Goal: Task Accomplishment & Management: Complete application form

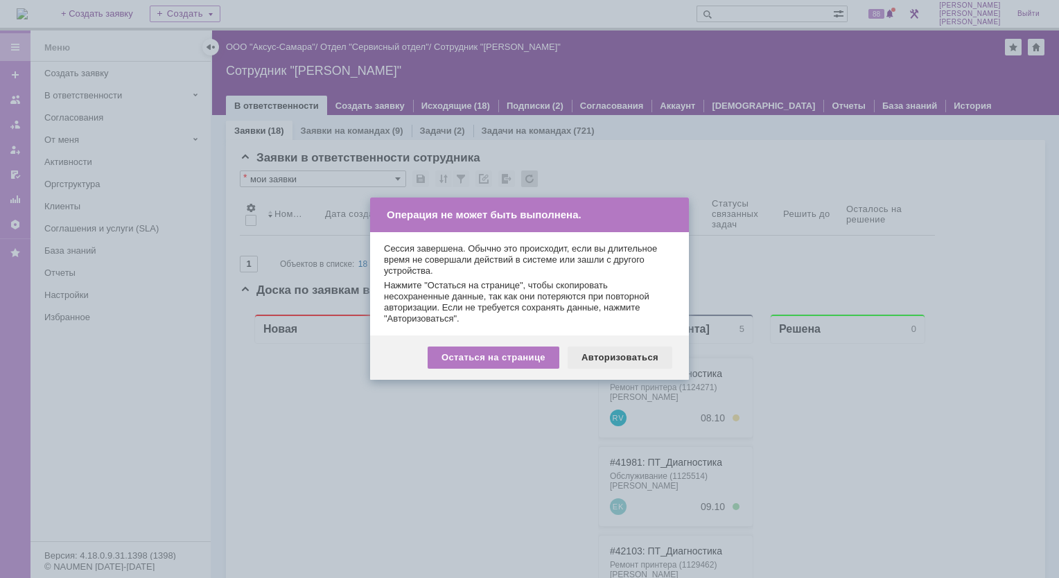
click at [603, 365] on div "Авторизоваться" at bounding box center [619, 357] width 105 height 22
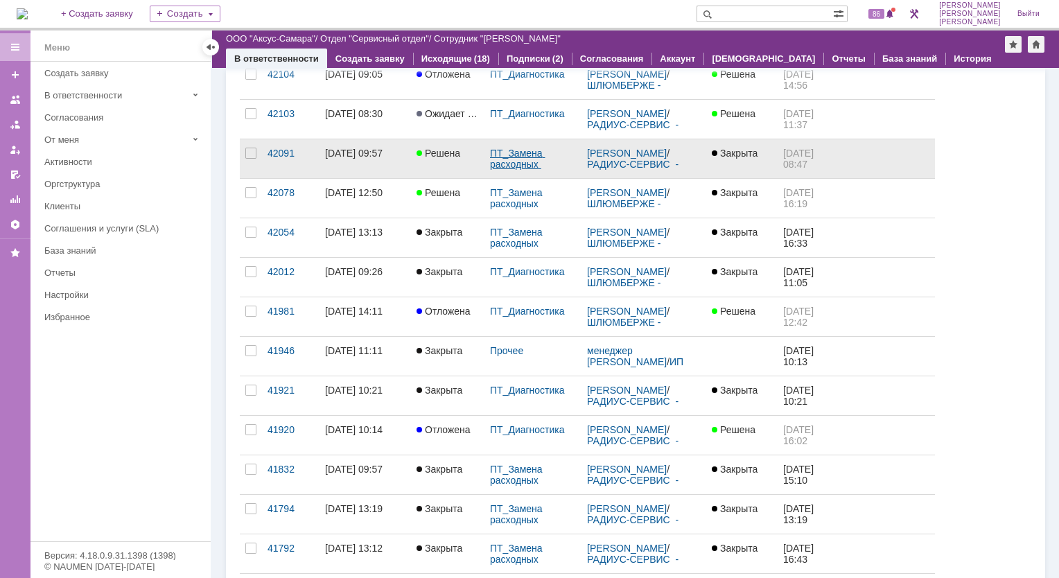
scroll to position [208, 0]
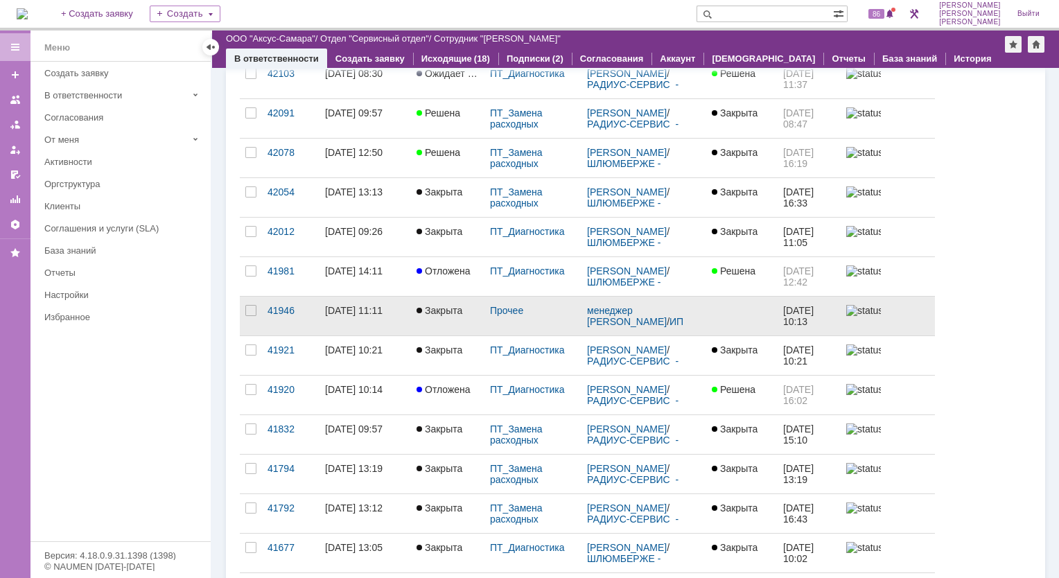
click at [341, 312] on div "23.09.2025 11:11" at bounding box center [354, 310] width 58 height 11
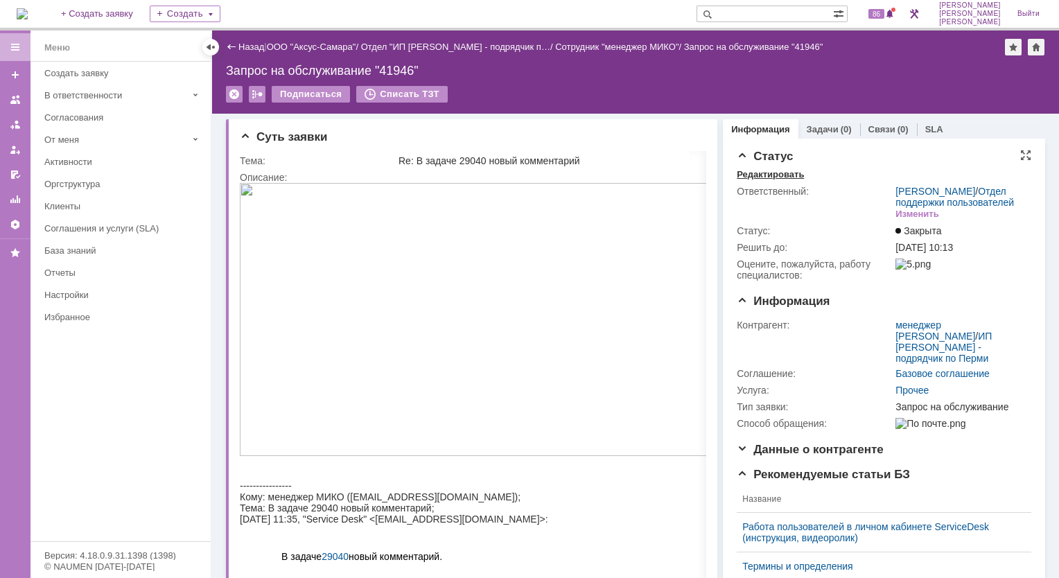
click at [752, 176] on div "Редактировать" at bounding box center [770, 174] width 67 height 11
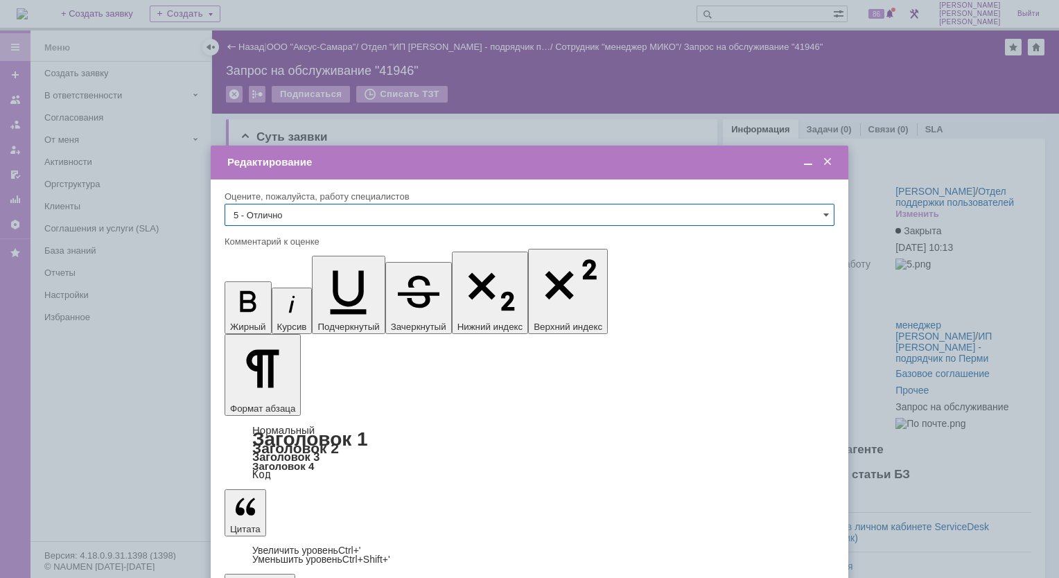
click at [831, 162] on span at bounding box center [827, 162] width 14 height 12
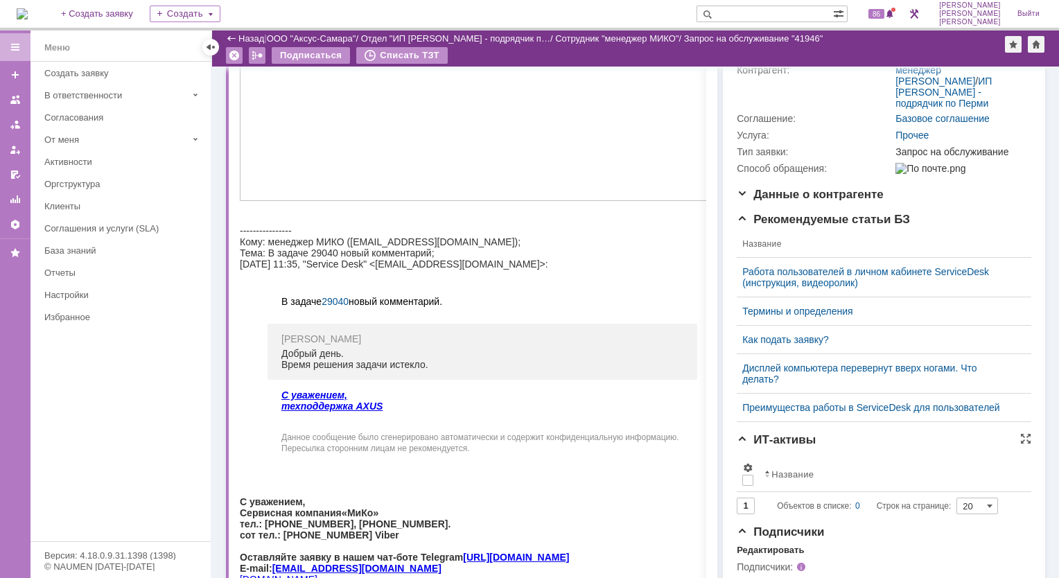
scroll to position [139, 0]
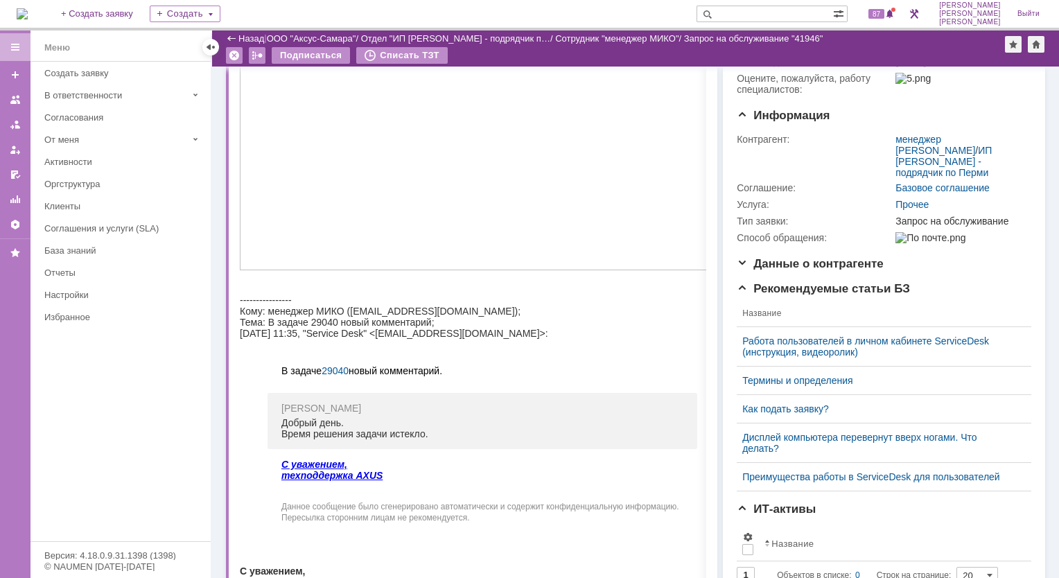
click at [28, 18] on img at bounding box center [22, 13] width 11 height 11
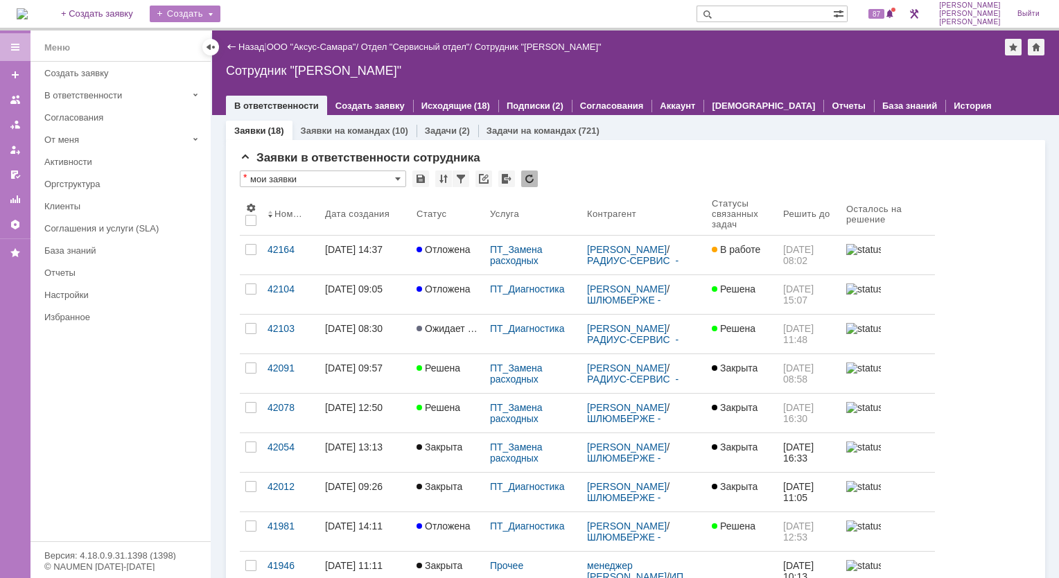
click at [220, 18] on div "Создать" at bounding box center [185, 14] width 71 height 17
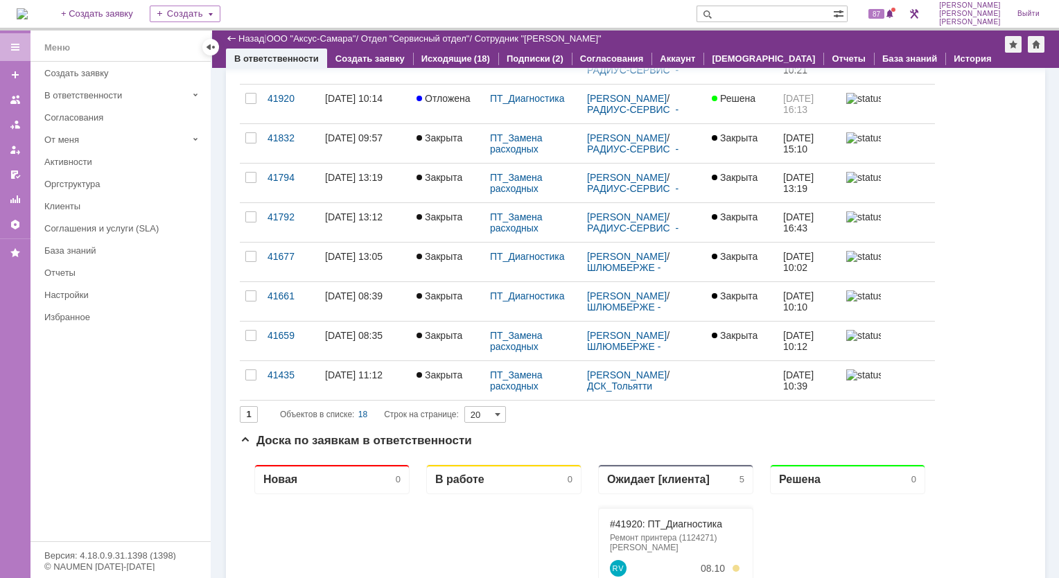
drag, startPoint x: 527, startPoint y: 543, endPoint x: 1042, endPoint y: 544, distance: 515.5
click at [1042, 544] on div "Заявки (18) Заявки на командах (10) Задачи (2) Задачи на командах (721) Заявки …" at bounding box center [635, 297] width 847 height 1456
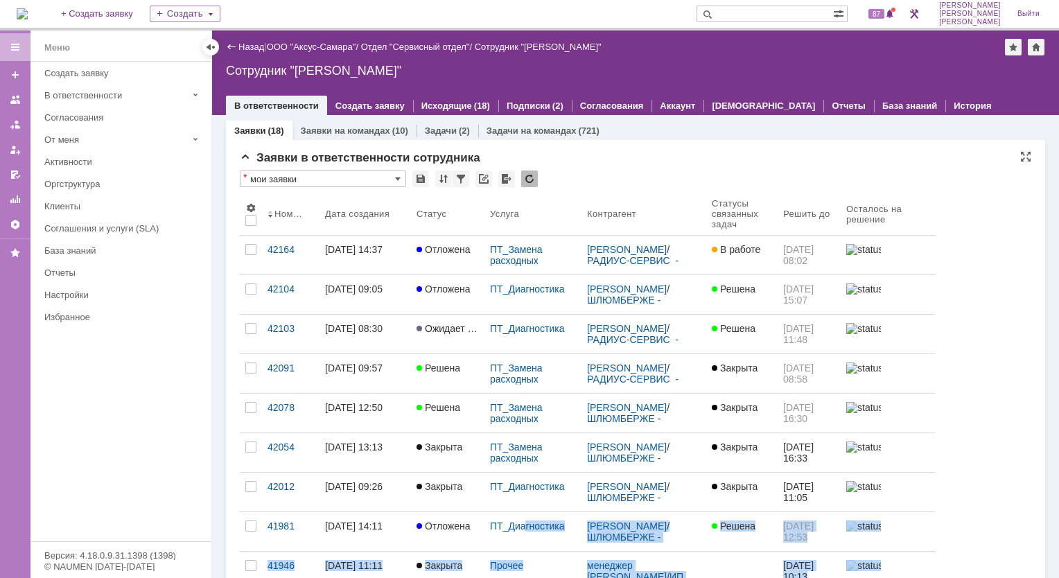
click at [968, 192] on div "* мои заявки Результаты поиска: 1 Объектов в списке: 18 Строк на странице: 20 Н…" at bounding box center [635, 569] width 791 height 798
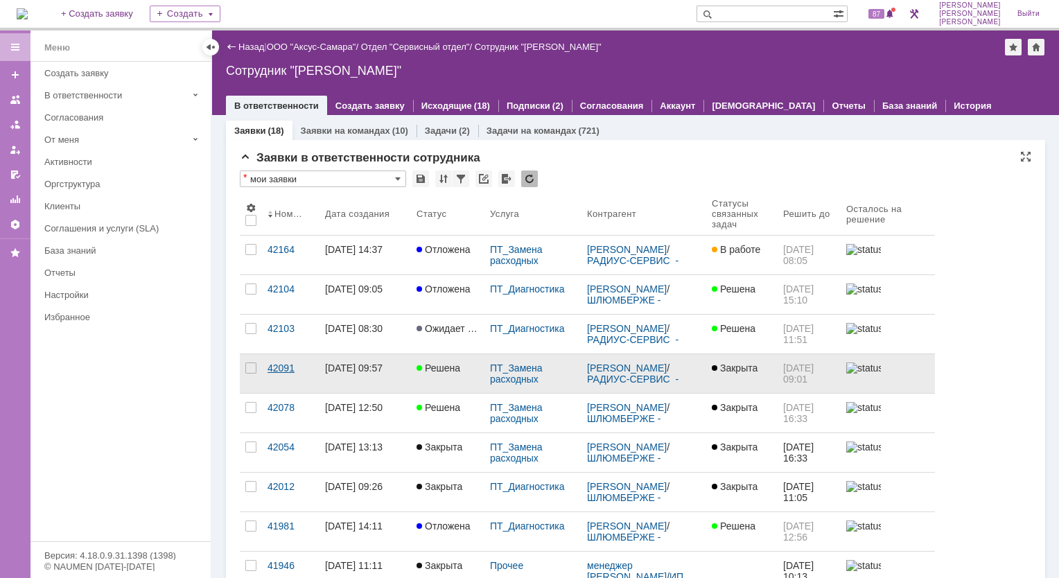
click at [279, 367] on div "42091" at bounding box center [290, 367] width 46 height 11
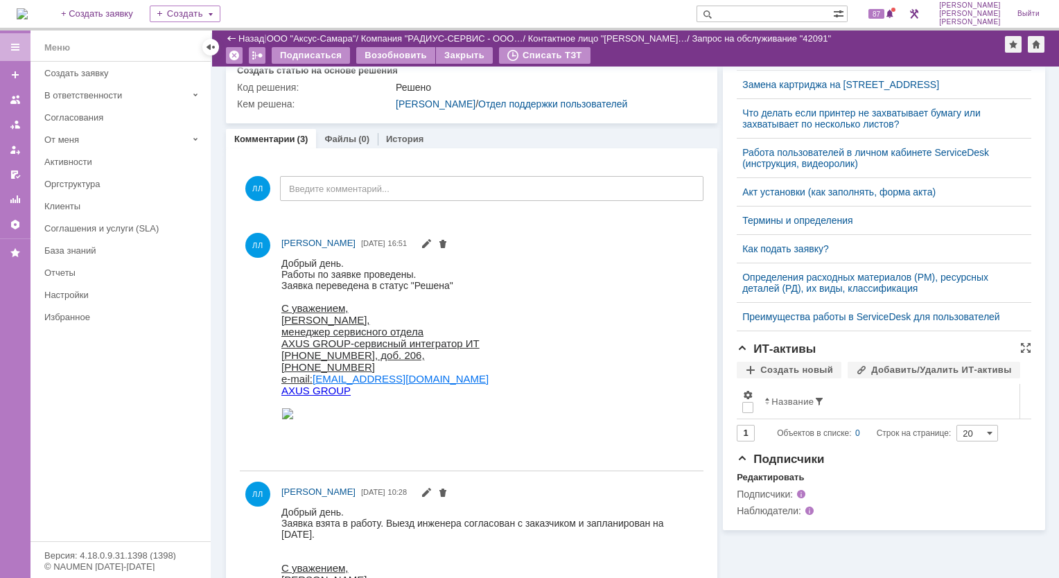
scroll to position [261, 0]
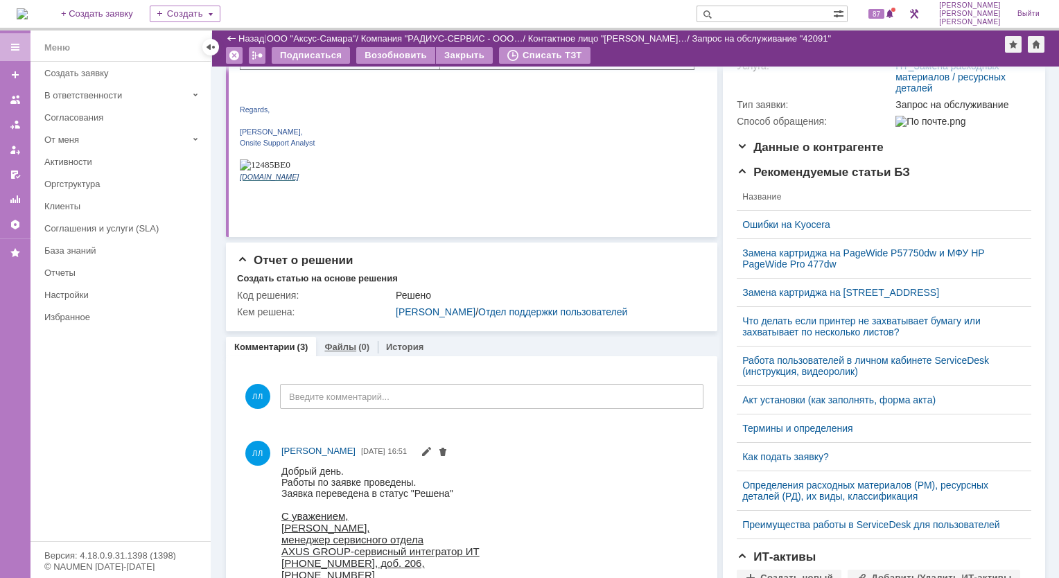
click at [344, 357] on div "Файлы (0)" at bounding box center [347, 347] width 62 height 20
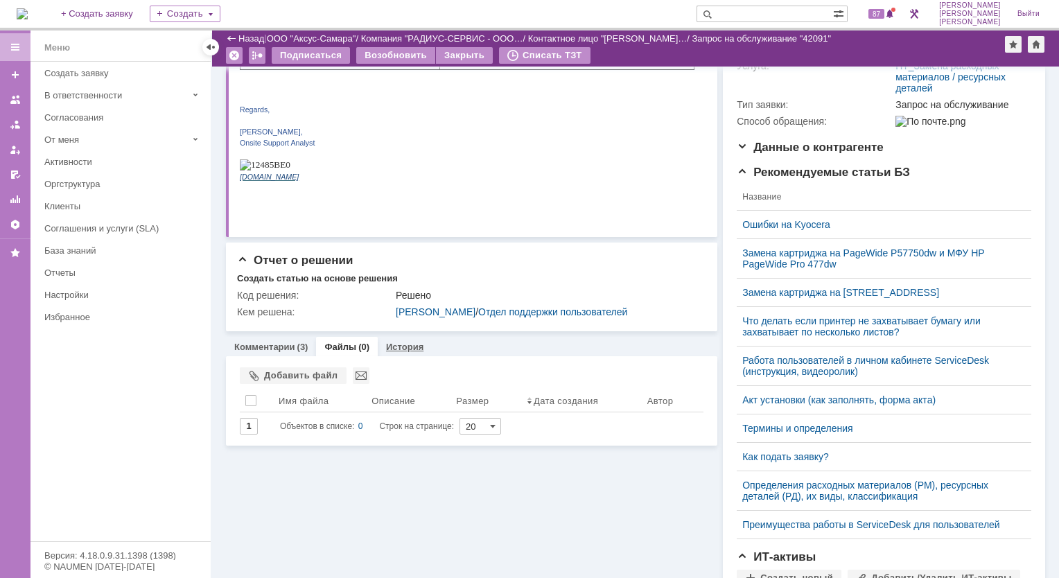
click at [401, 352] on link "История" at bounding box center [404, 347] width 37 height 10
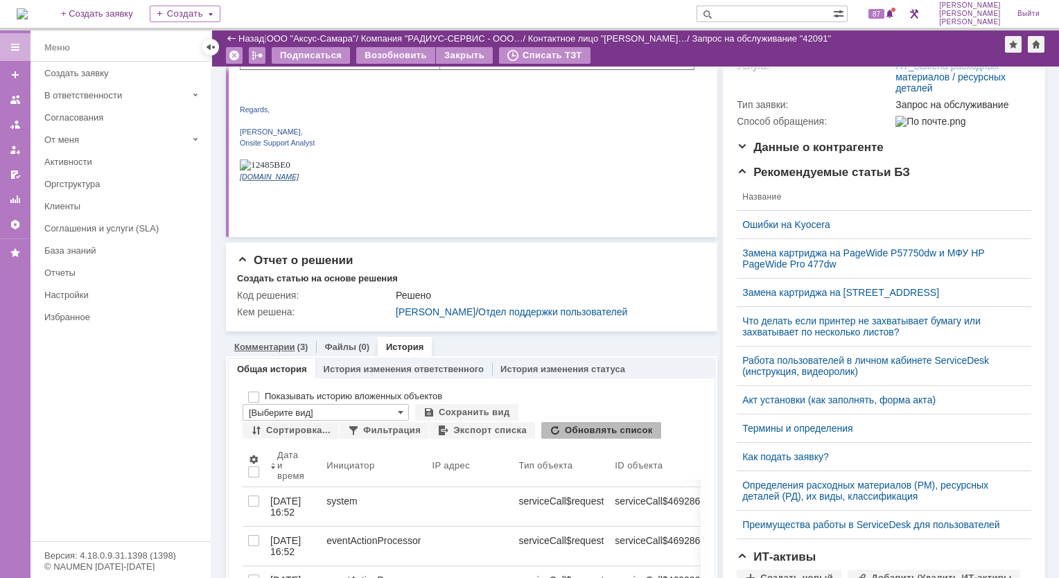
click at [272, 352] on link "Комментарии" at bounding box center [264, 347] width 61 height 10
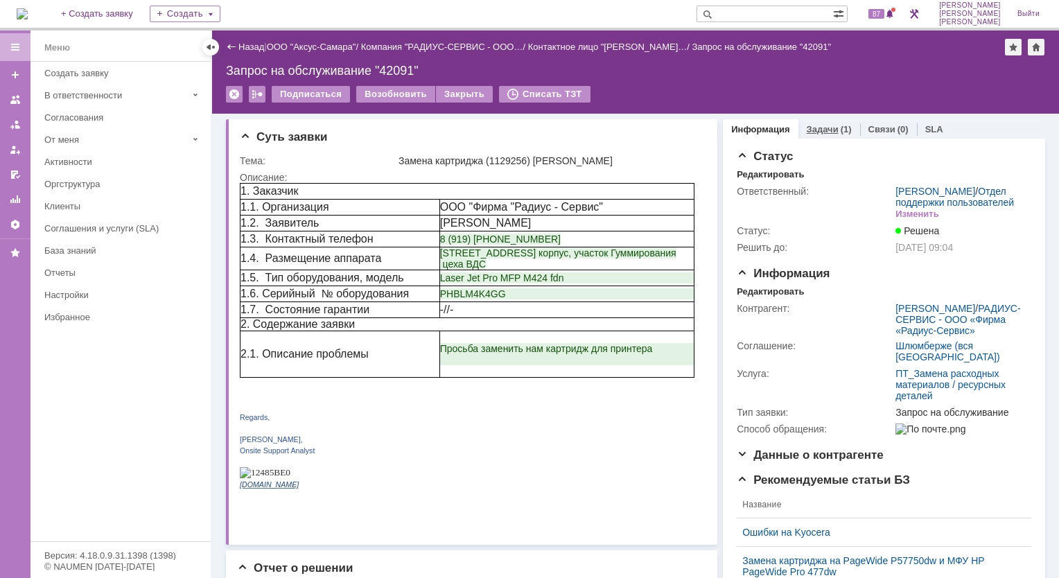
click at [829, 134] on div "Задачи (1)" at bounding box center [829, 129] width 62 height 20
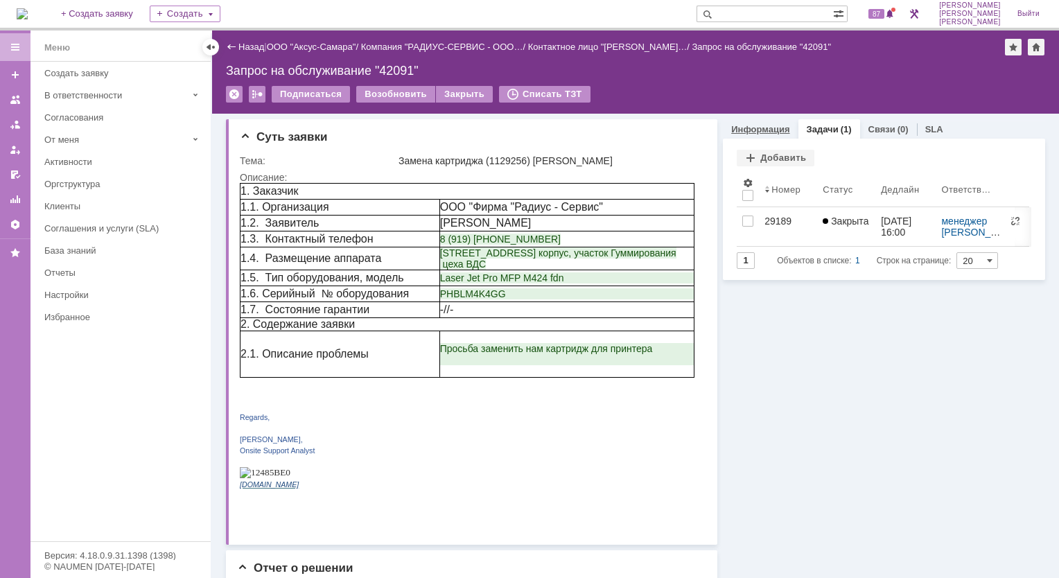
click at [759, 124] on link "Информация" at bounding box center [760, 129] width 58 height 10
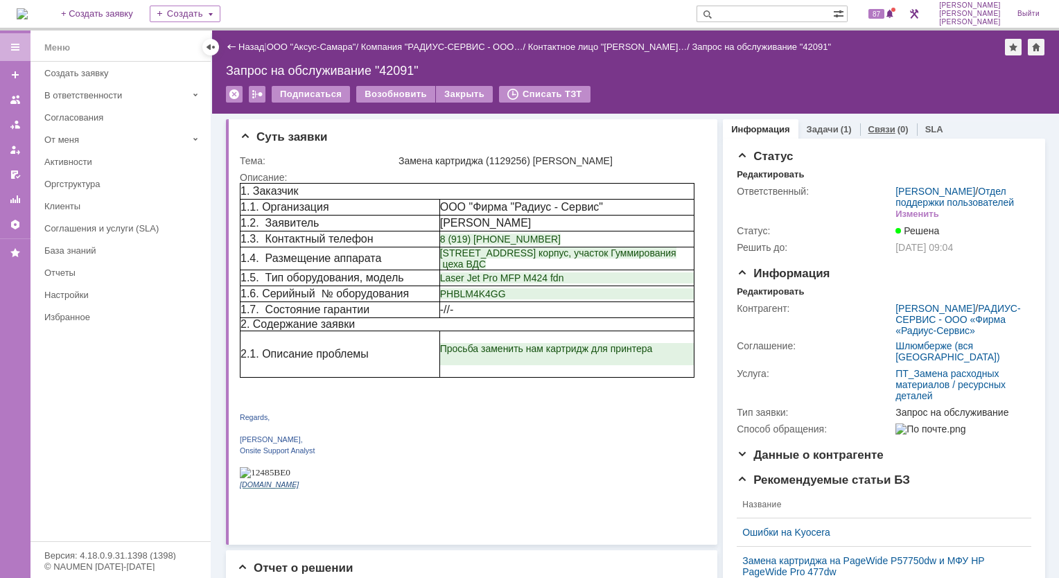
click at [904, 129] on div "Связи (0)" at bounding box center [888, 129] width 57 height 20
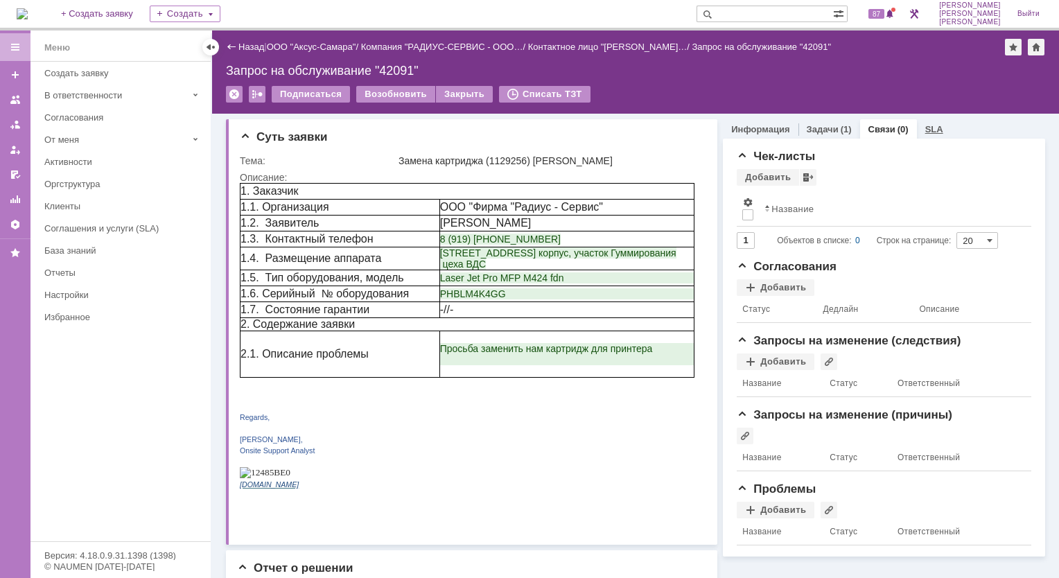
click at [917, 129] on div "SLA" at bounding box center [934, 129] width 35 height 20
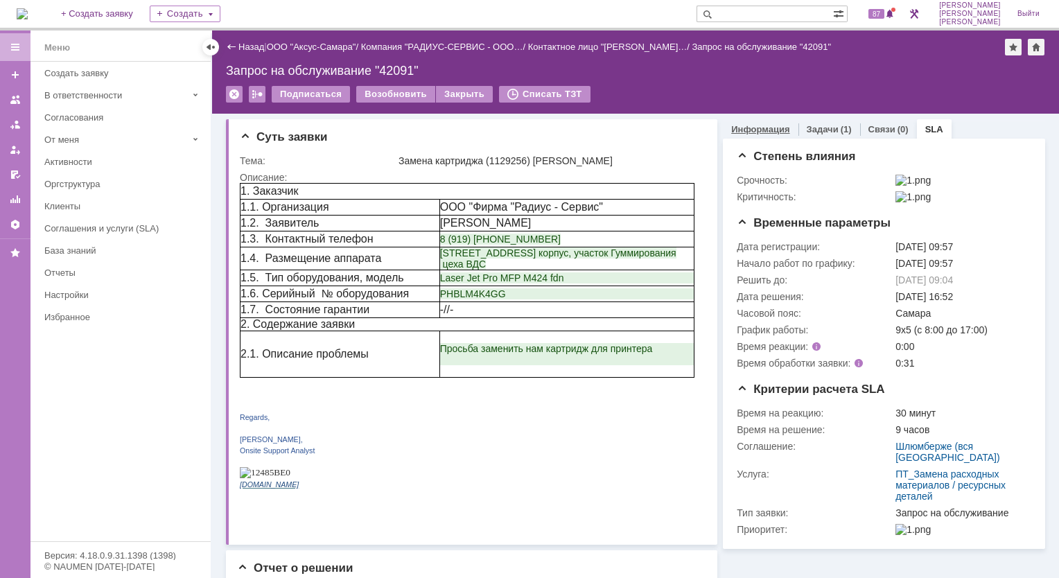
click at [757, 134] on div "Информация" at bounding box center [760, 129] width 75 height 20
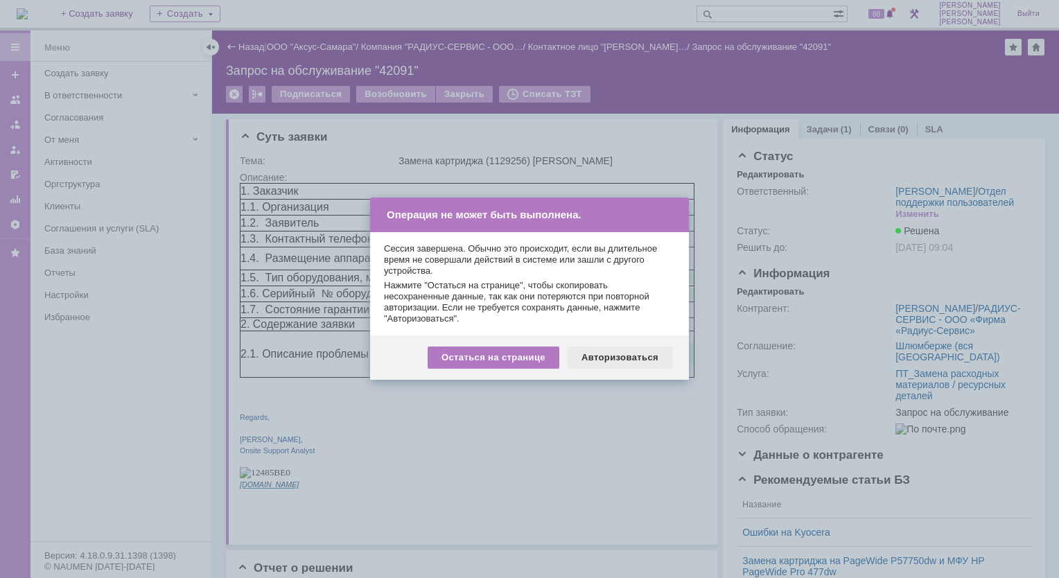
drag, startPoint x: 606, startPoint y: 350, endPoint x: 605, endPoint y: 358, distance: 8.4
click at [605, 358] on div "Авторизоваться" at bounding box center [619, 357] width 105 height 22
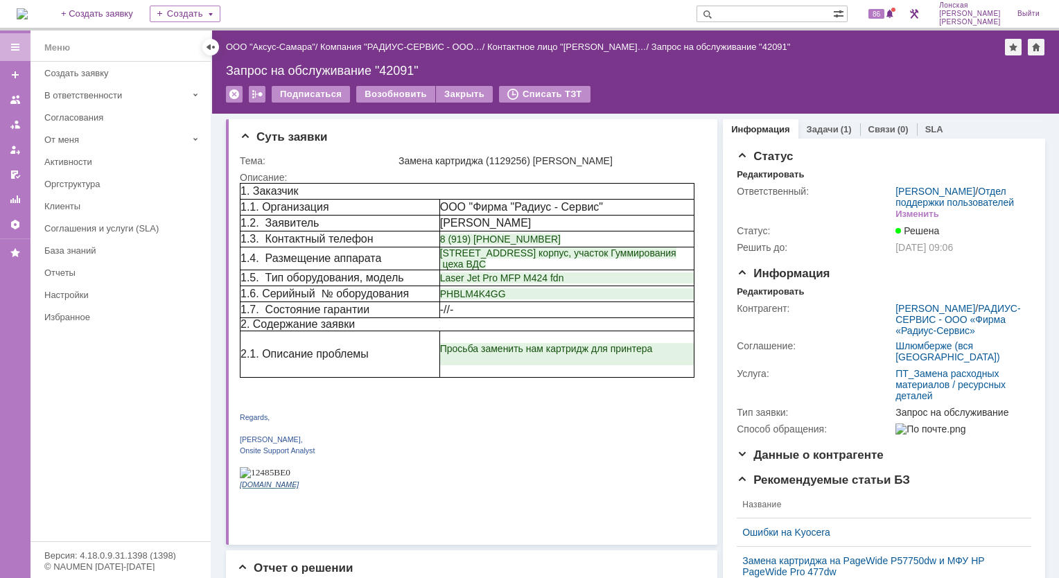
click at [787, 17] on input "text" at bounding box center [764, 14] width 136 height 17
type input "внг"
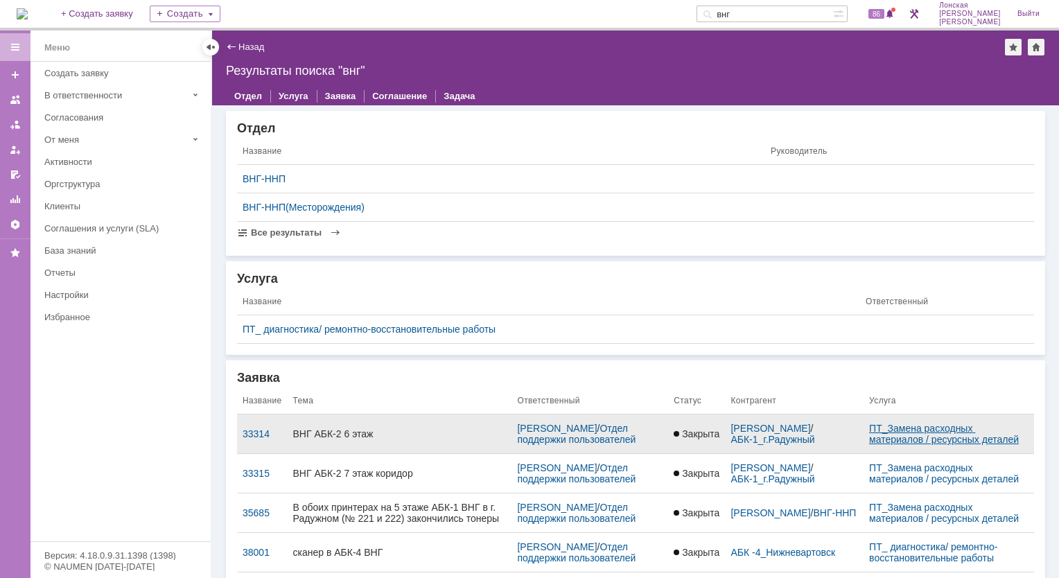
click at [939, 442] on link "ПТ_Замена расходных материалов / ресурсных деталей" at bounding box center [944, 434] width 150 height 22
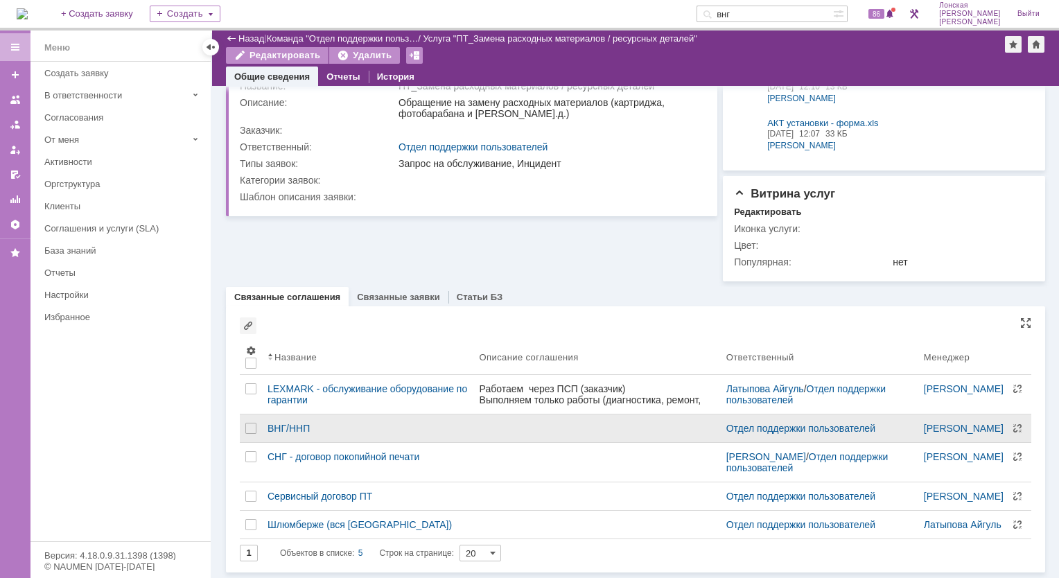
scroll to position [96, 0]
click at [285, 423] on div "ВНГ/ННП" at bounding box center [367, 428] width 201 height 11
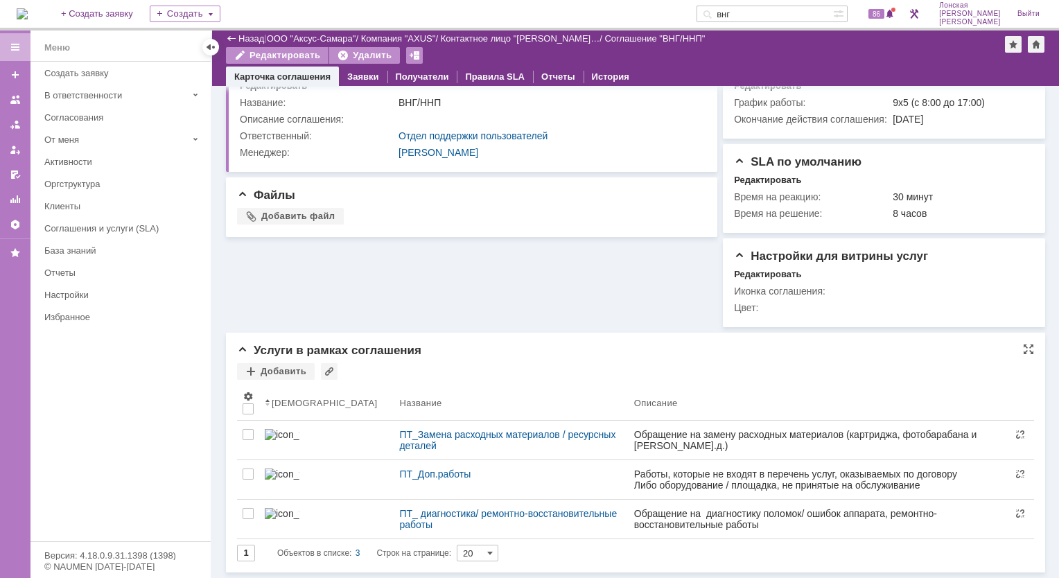
scroll to position [41, 0]
click at [25, 10] on img at bounding box center [22, 13] width 11 height 11
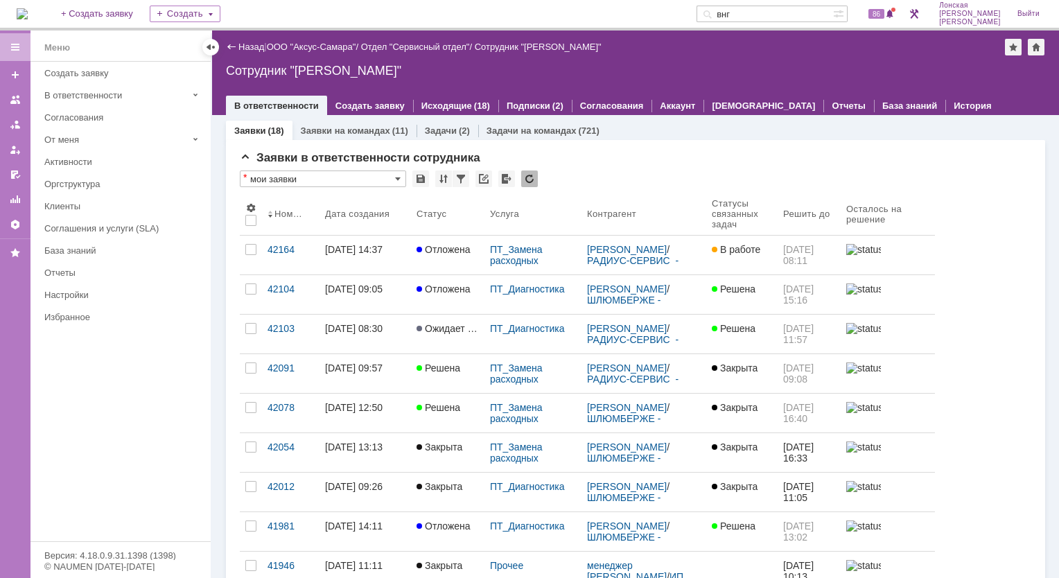
click at [24, 8] on img at bounding box center [22, 13] width 11 height 11
click at [355, 132] on link "Заявки на командах" at bounding box center [345, 130] width 89 height 10
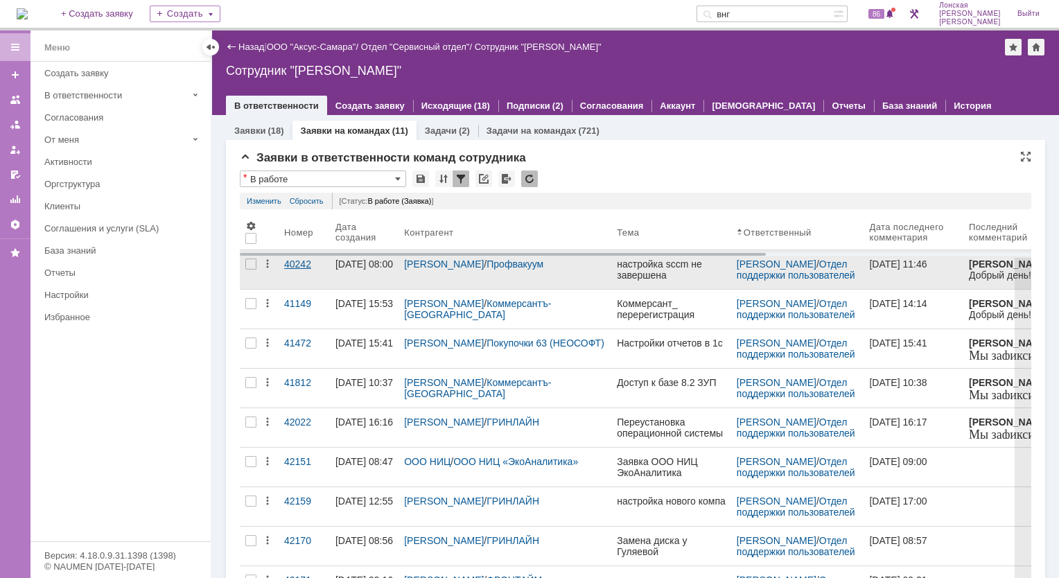
click at [288, 267] on div "40242" at bounding box center [304, 263] width 40 height 11
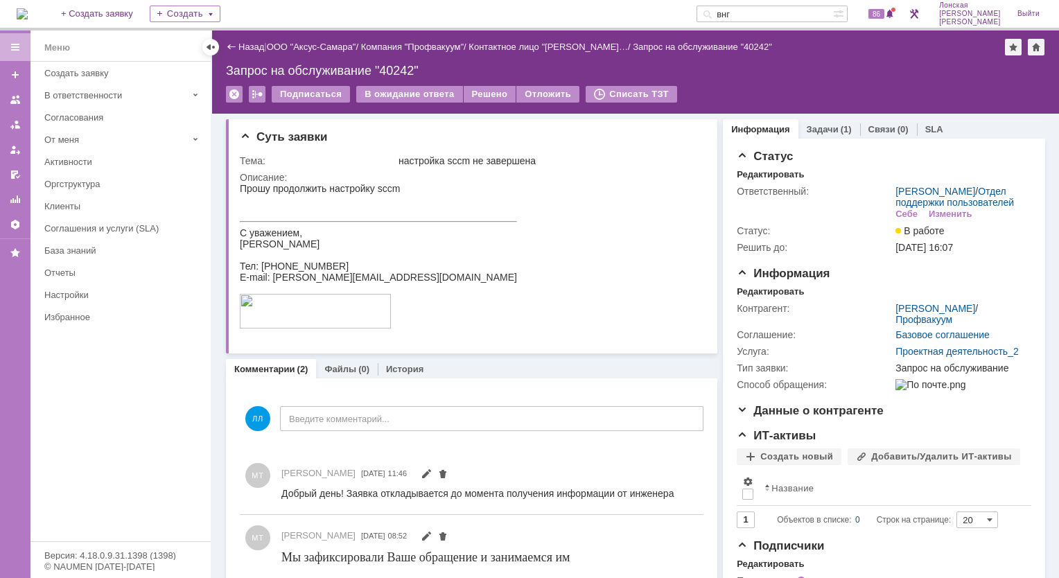
click at [28, 16] on img at bounding box center [22, 13] width 11 height 11
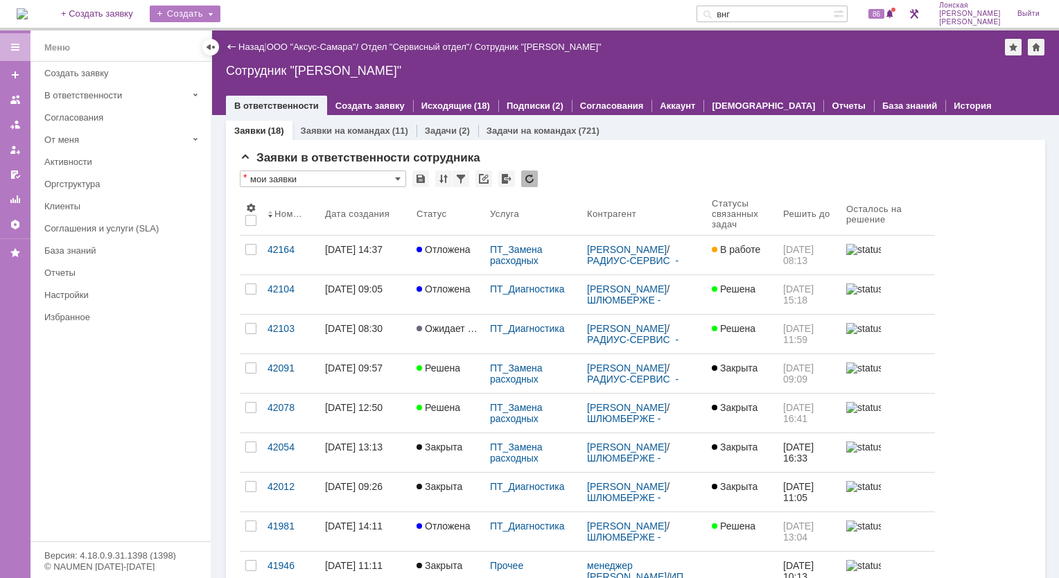
click at [220, 12] on div "Создать" at bounding box center [185, 14] width 71 height 17
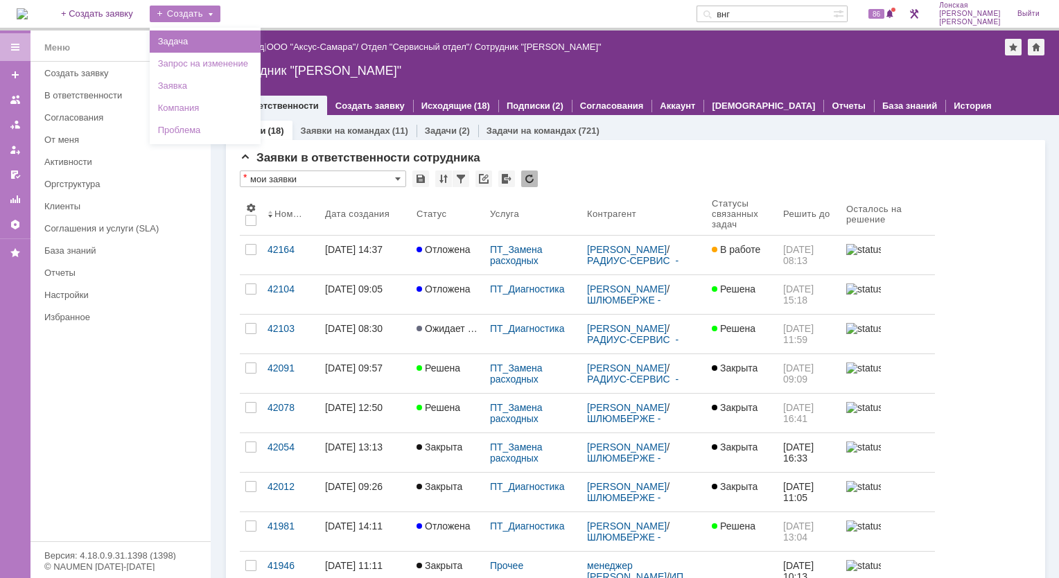
click at [226, 44] on link "Задача" at bounding box center [204, 41] width 105 height 17
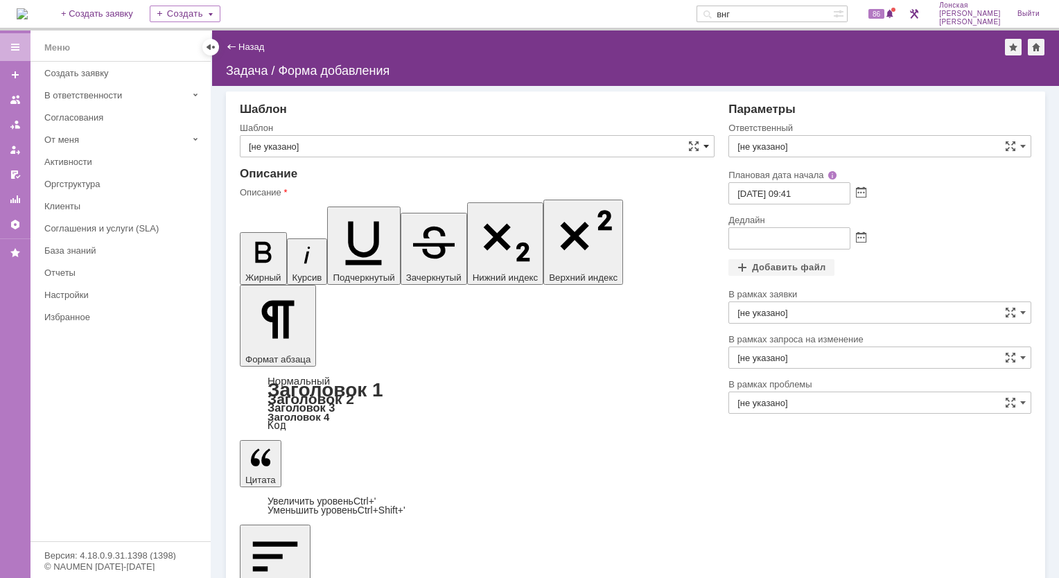
click at [708, 146] on span at bounding box center [706, 146] width 6 height 11
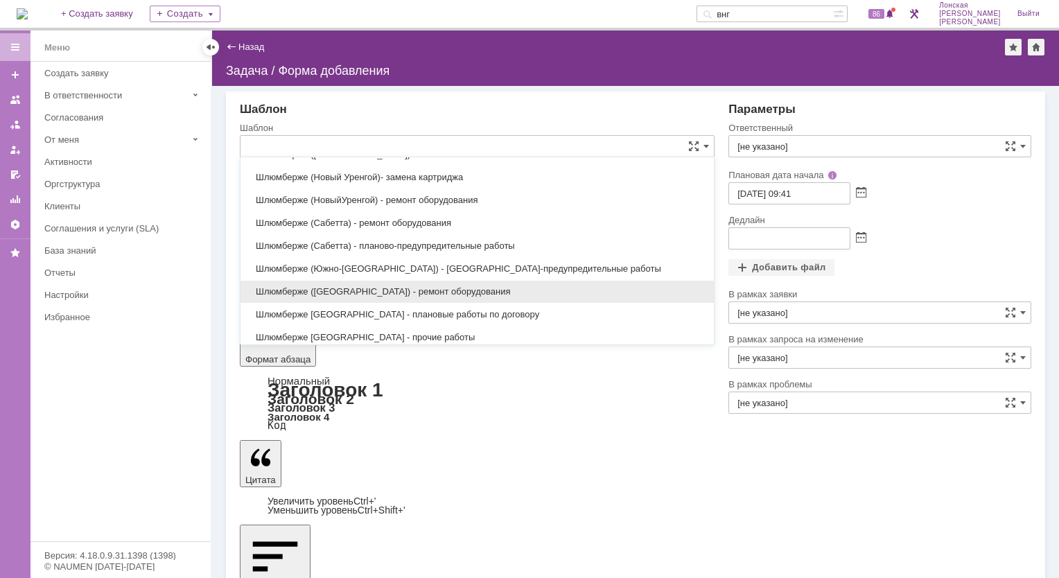
scroll to position [3653, 0]
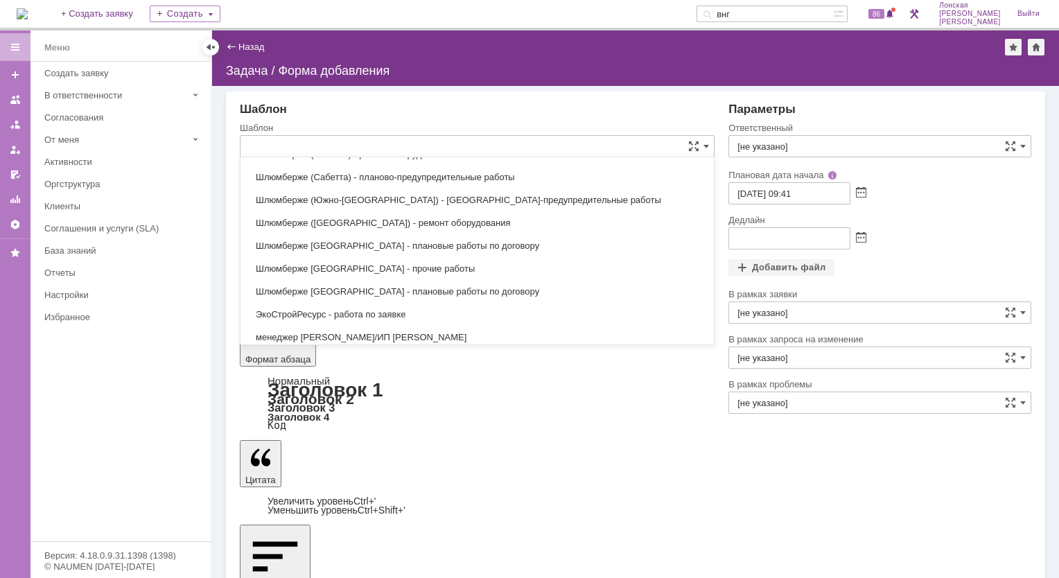
click at [371, 149] on input "text" at bounding box center [477, 146] width 475 height 22
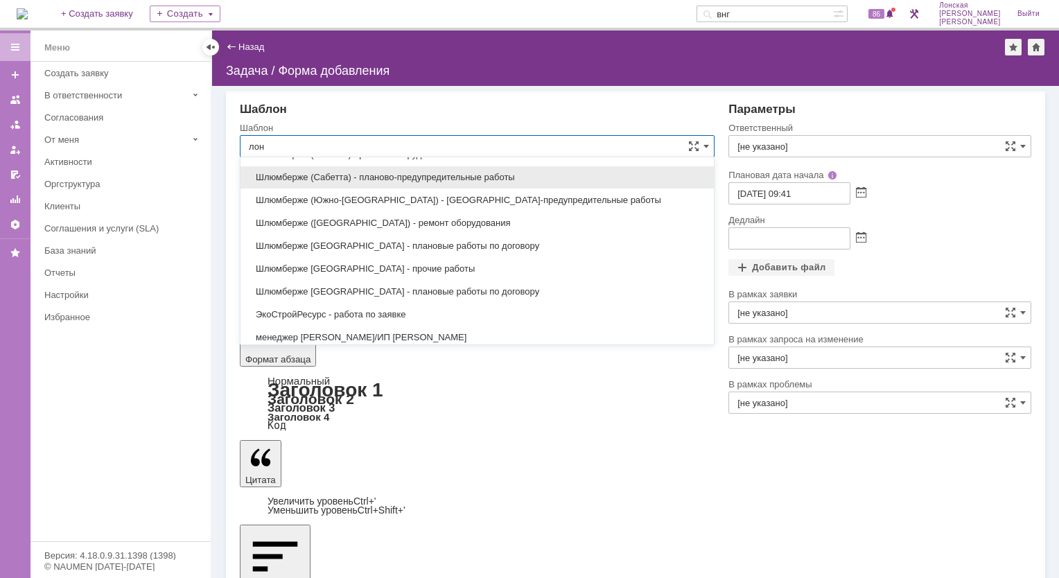
scroll to position [0, 0]
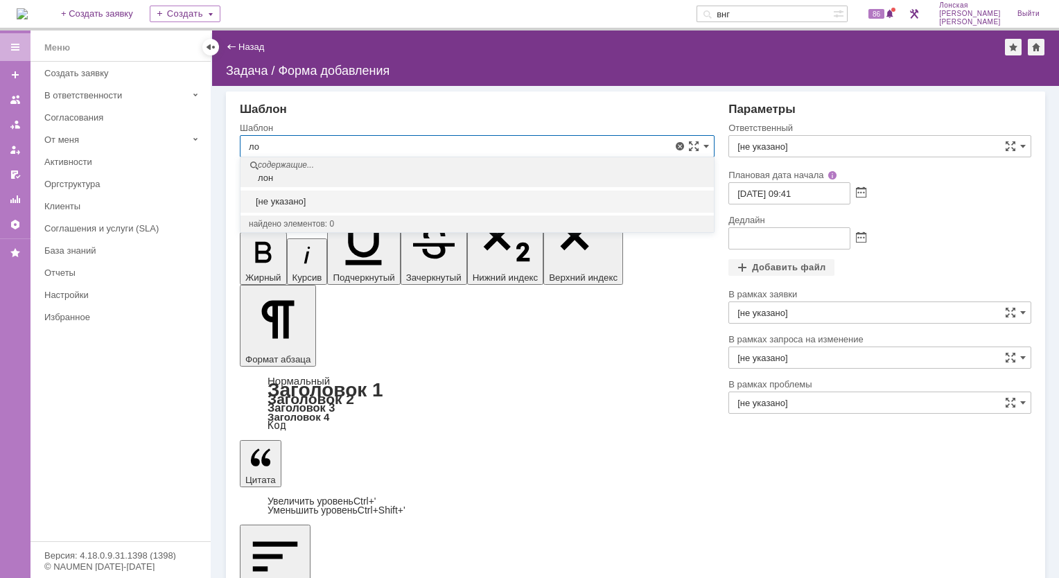
type input "л"
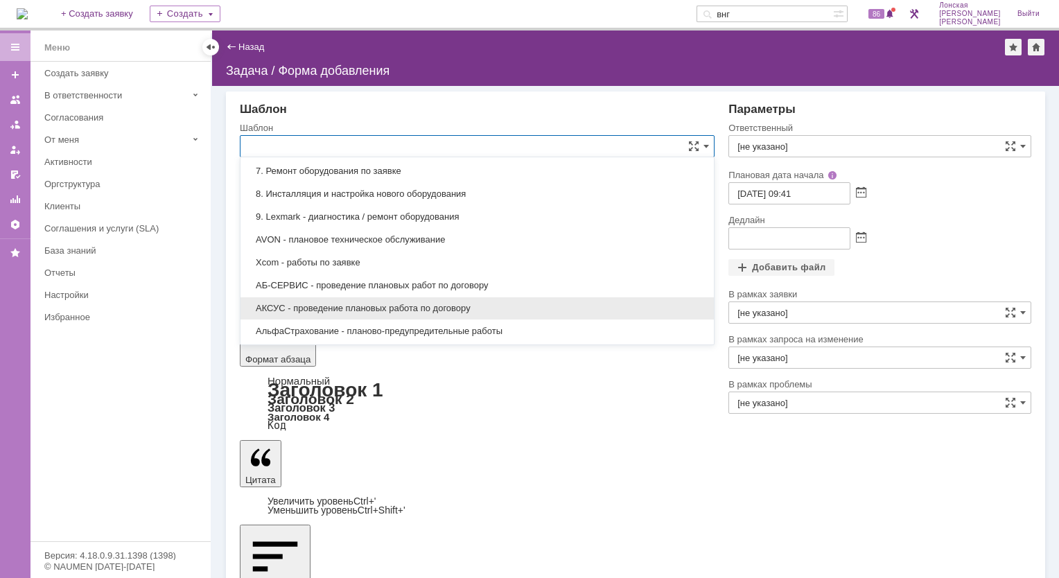
scroll to position [208, 0]
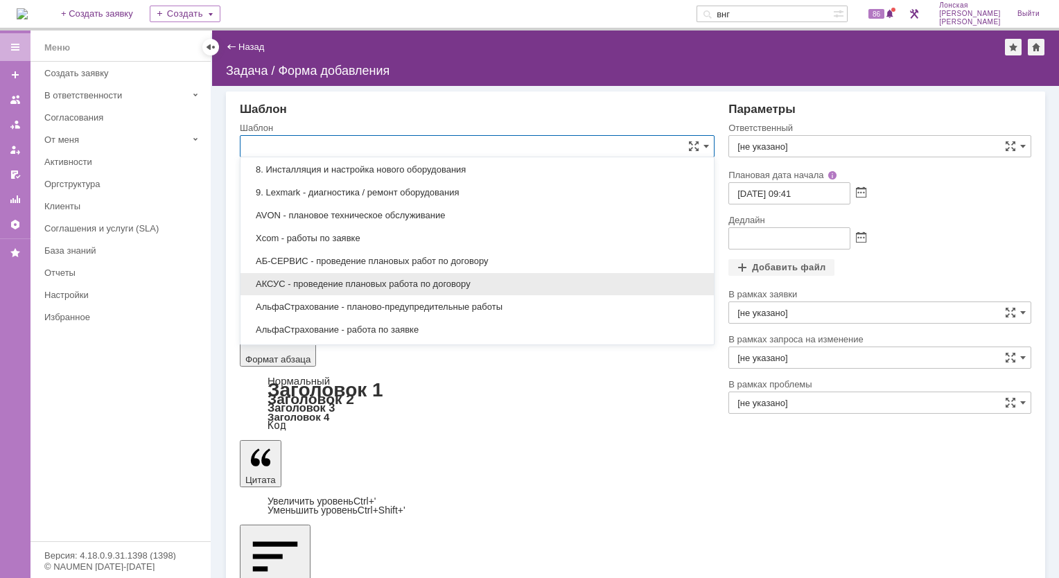
click at [389, 273] on div "АКСУС - проведение плановых работа по договору" at bounding box center [476, 284] width 473 height 22
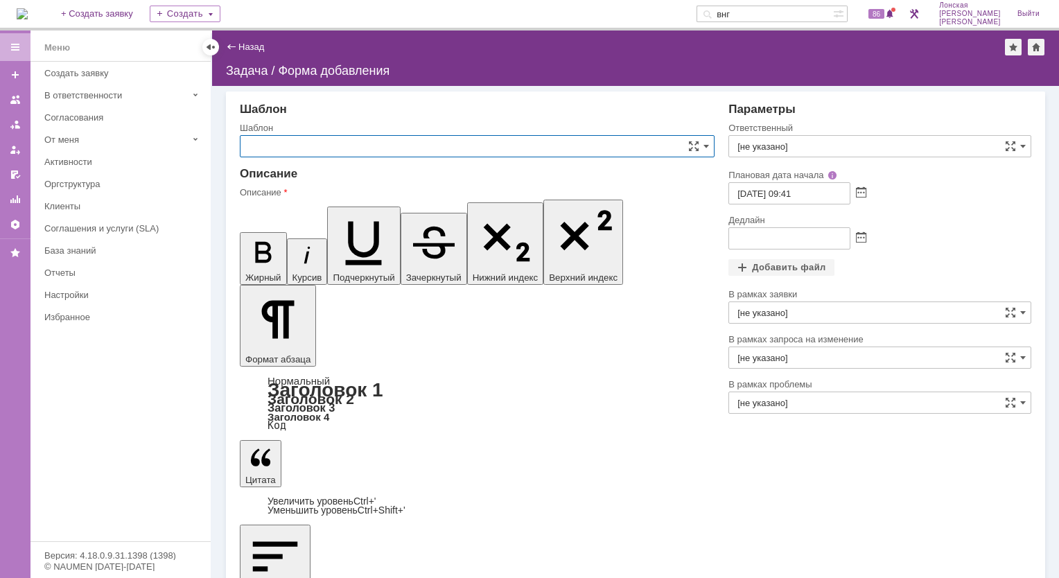
type input "АКСУС - проведение плановых работа по договору"
type input "13.10.2025 09:41"
click at [705, 150] on span at bounding box center [706, 146] width 6 height 11
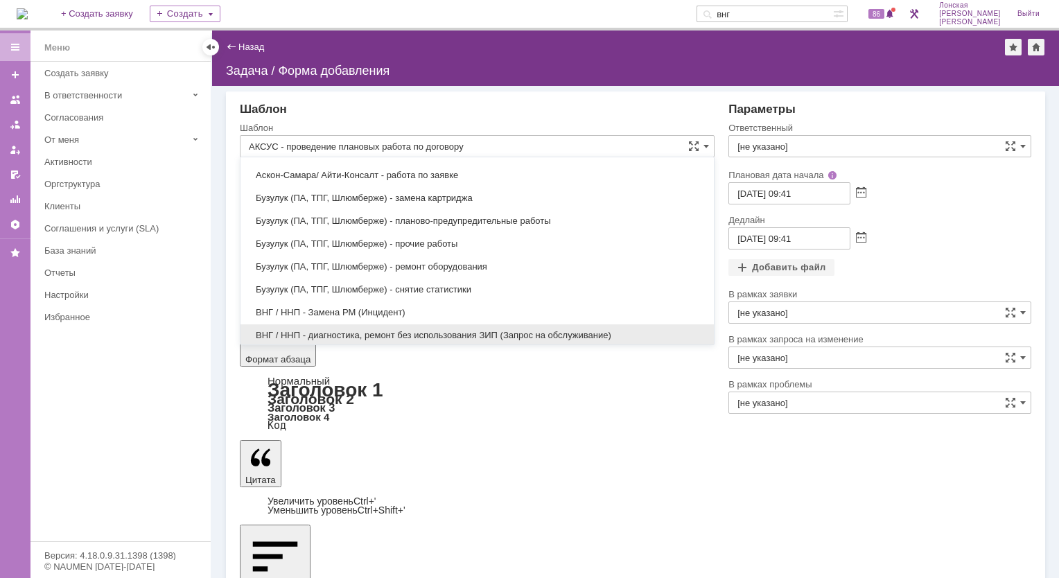
scroll to position [403, 0]
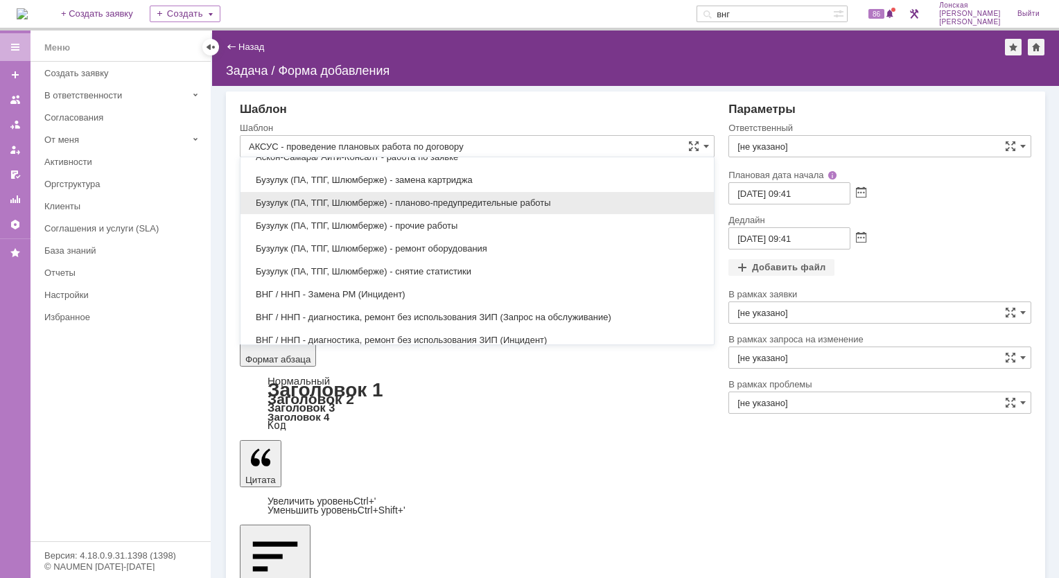
click at [497, 204] on span "Бузулук (ПА, ТПГ, Шлюмберже) - планово-предупредительные работы" at bounding box center [477, 202] width 457 height 11
type input "Бузулук (ПА, ТПГ, Шлюмберже) - планово-предупредительные работы"
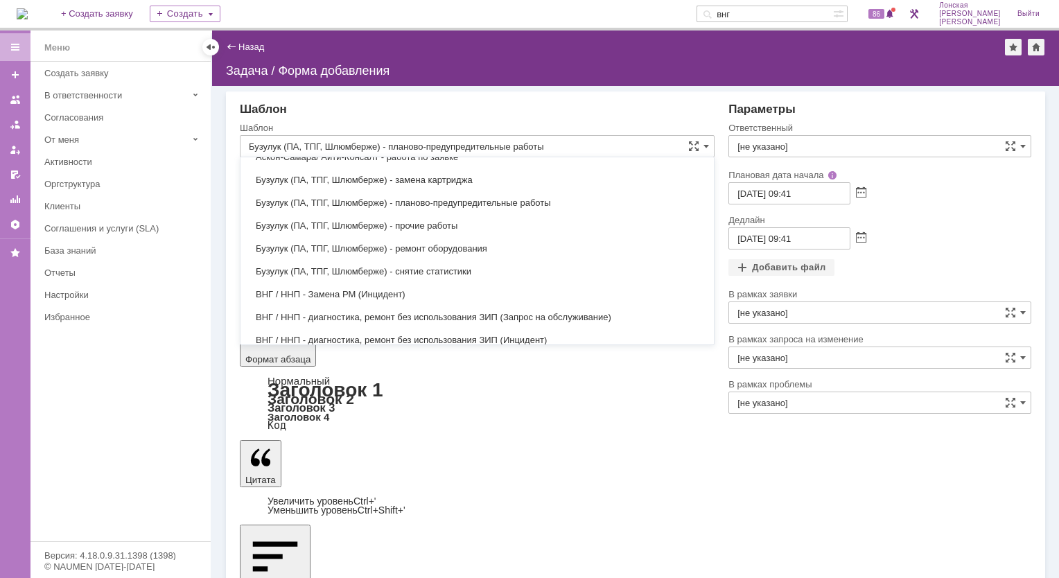
type input "Никонова Ольга"
type input "09.10.2025 21:41"
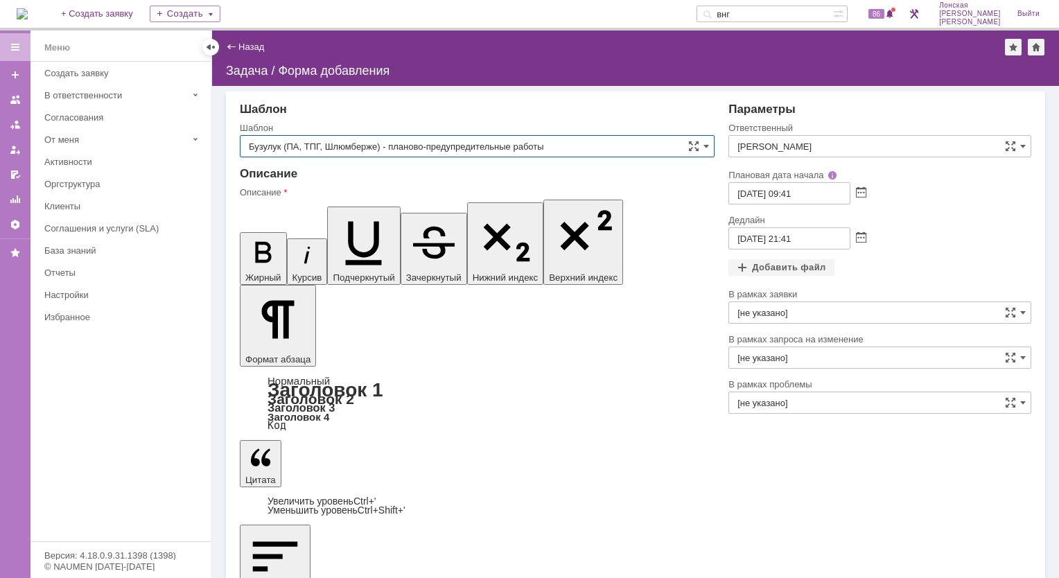
scroll to position [0, 0]
click at [707, 148] on span at bounding box center [706, 146] width 6 height 11
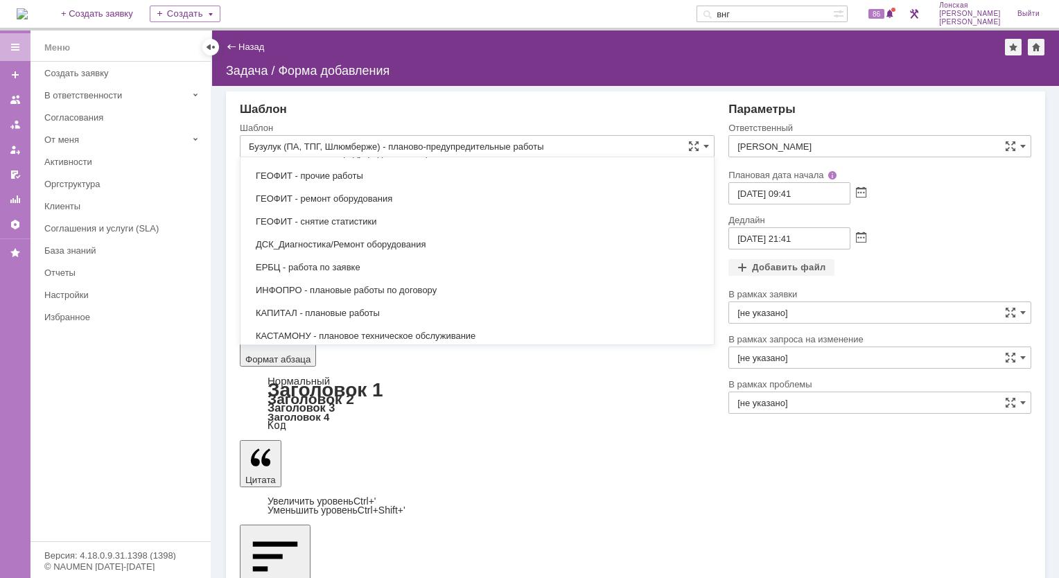
scroll to position [971, 0]
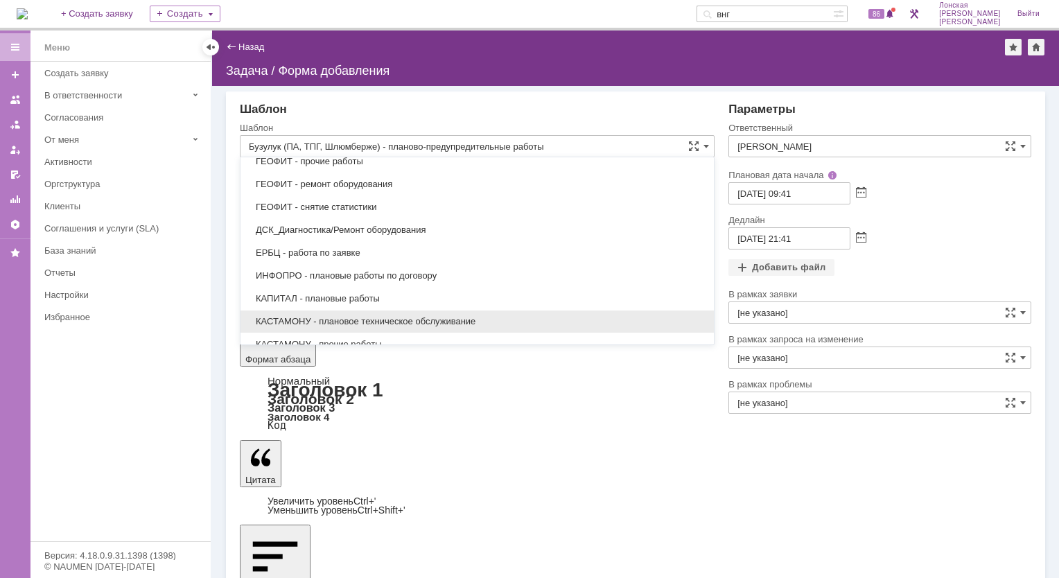
click at [431, 316] on span "КАСТАМОНУ - плановое техническое обслуживание" at bounding box center [477, 321] width 457 height 11
type input "КАСТАМОНУ - плановое техническое обслуживание"
type input "Розанов Егор"
type input "13.10.2025 09:41"
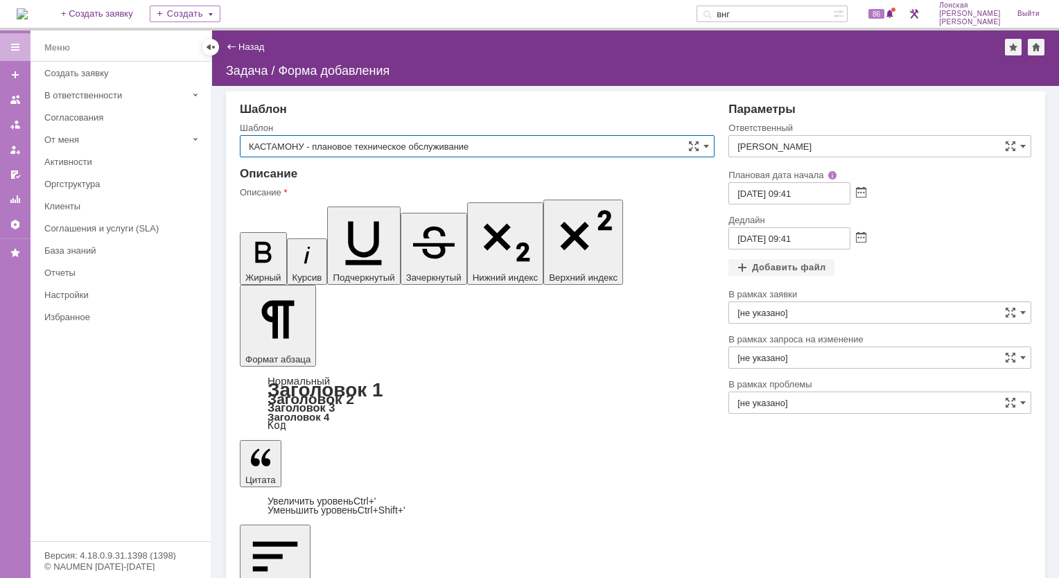
scroll to position [215, 0]
click at [707, 148] on span at bounding box center [706, 146] width 6 height 11
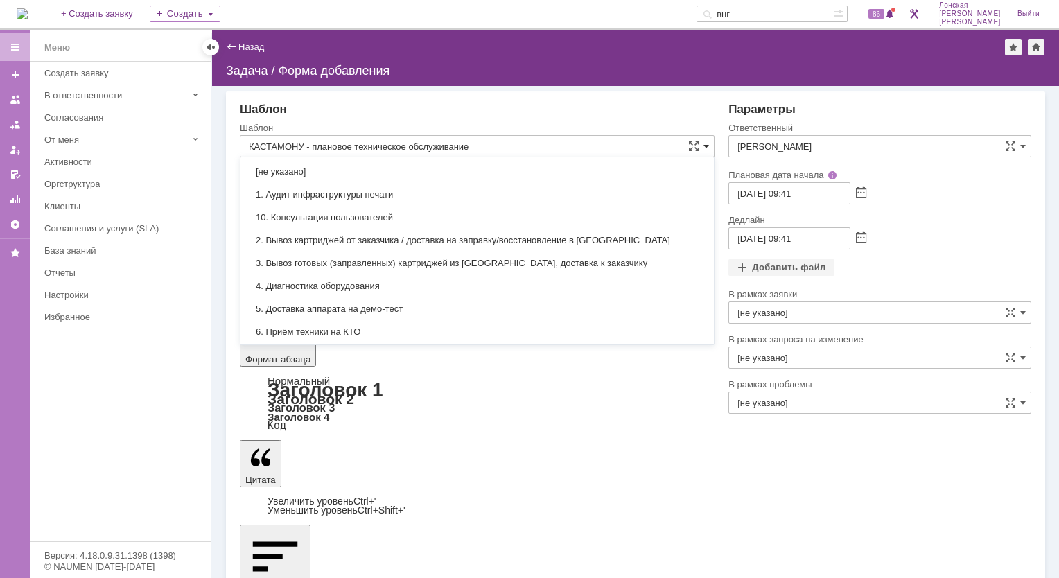
scroll to position [1116, 0]
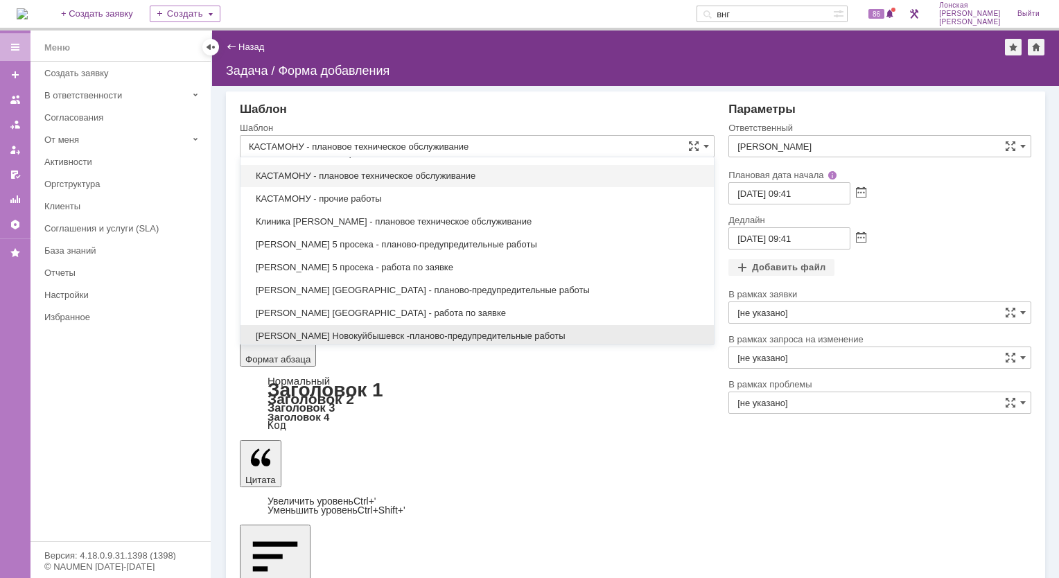
click at [391, 331] on span "Косма Новокуйбышевск -планово-предупредительные работы" at bounding box center [477, 336] width 457 height 11
type input "Косма Новокуйбышевск -планово-предупредительные работы"
type input "Кубышкин Александр Анатольевич"
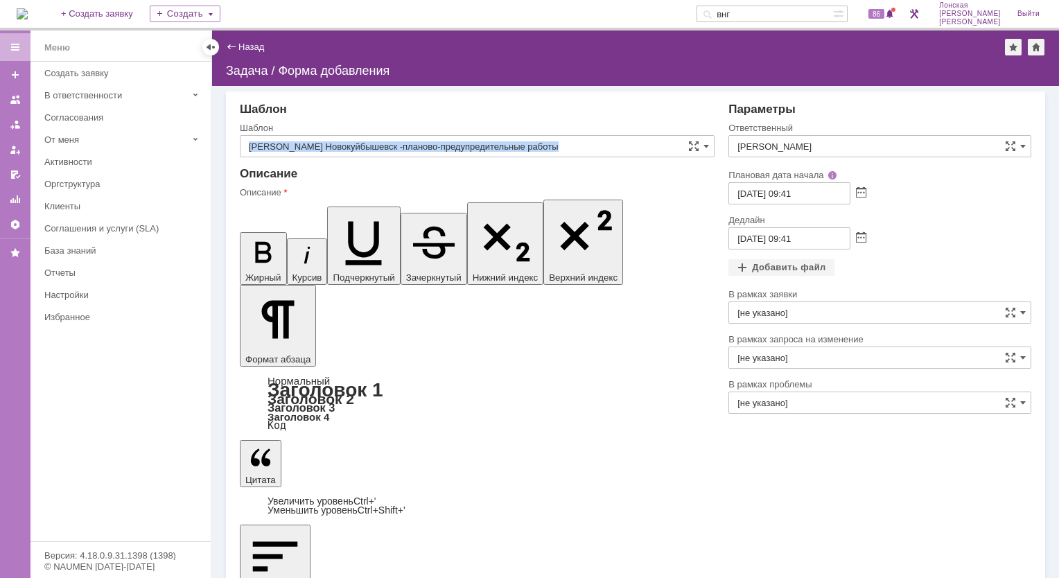
click at [710, 152] on div "Косма Новокуйбышевск -планово-предупредительные работы" at bounding box center [477, 146] width 475 height 22
click at [705, 150] on span at bounding box center [706, 146] width 6 height 11
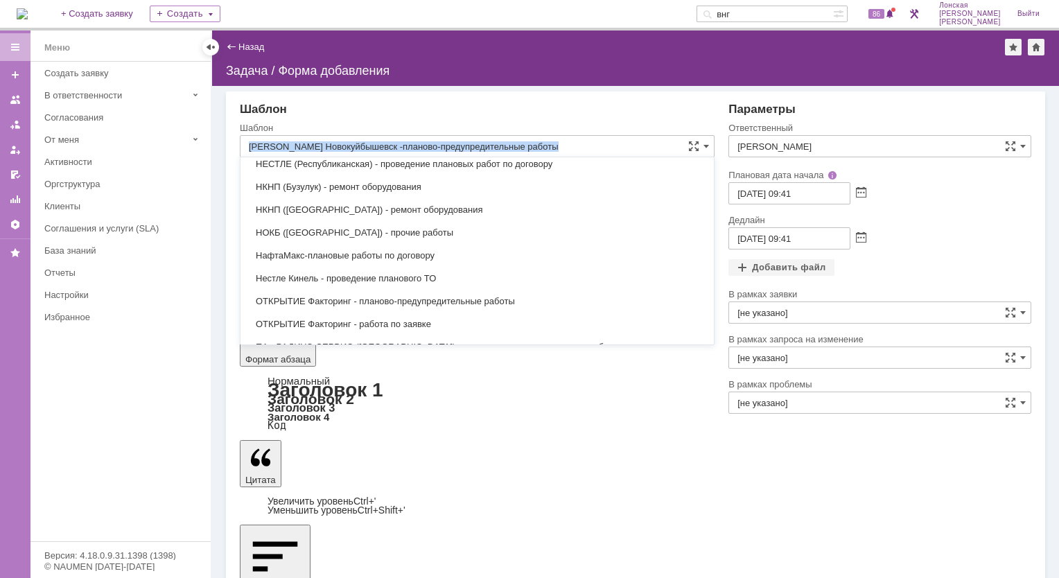
scroll to position [1609, 0]
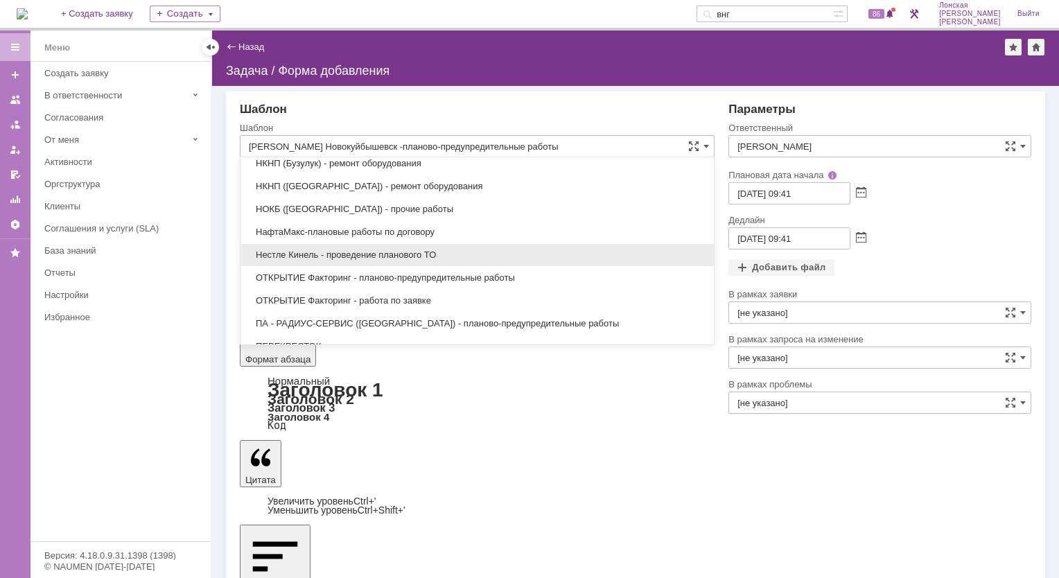
click at [411, 249] on span "Нестле Кинель - проведение планового ТО" at bounding box center [477, 254] width 457 height 11
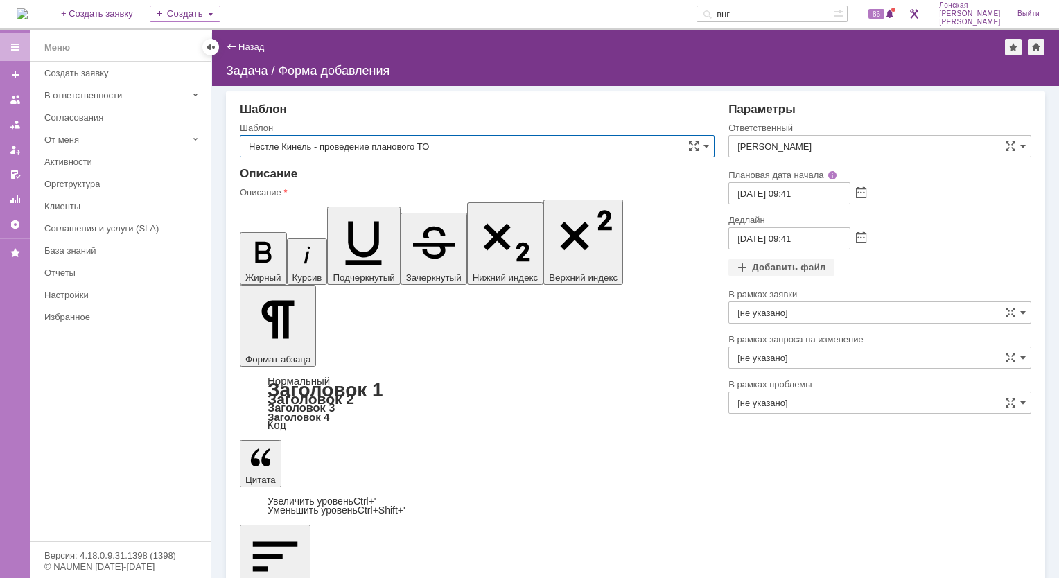
scroll to position [0, 0]
click at [456, 141] on input "Нестле Кинель - проведение планового ТО" at bounding box center [477, 146] width 475 height 22
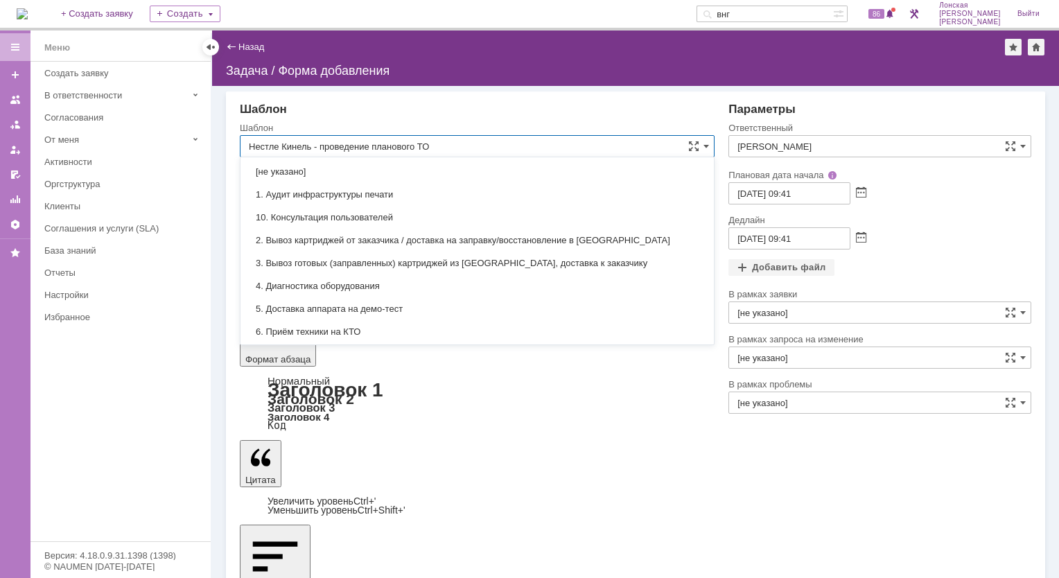
scroll to position [1684, 0]
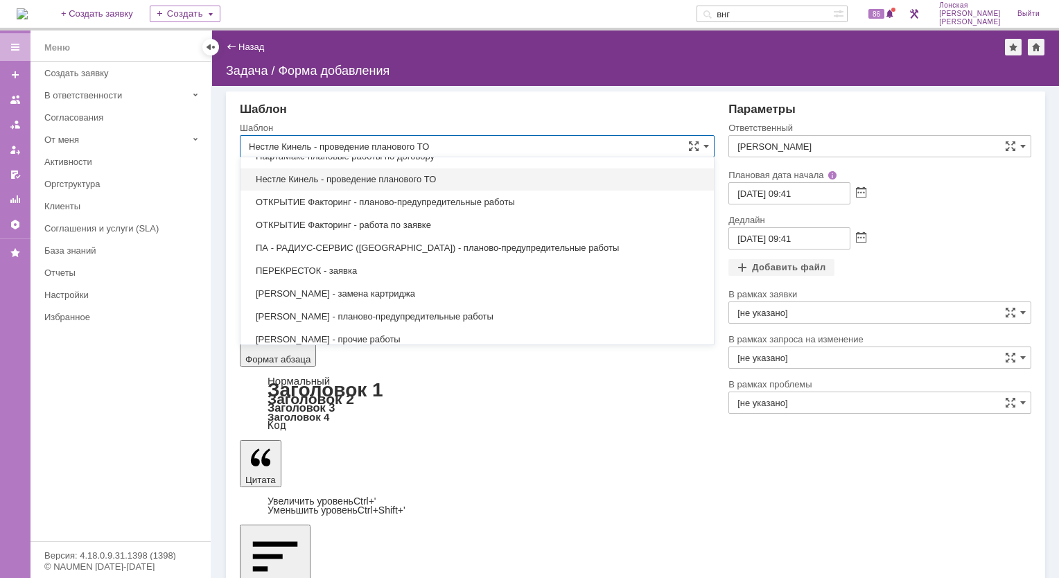
click at [456, 141] on input "Нестле Кинель - проведение планового ТО" at bounding box center [477, 146] width 475 height 22
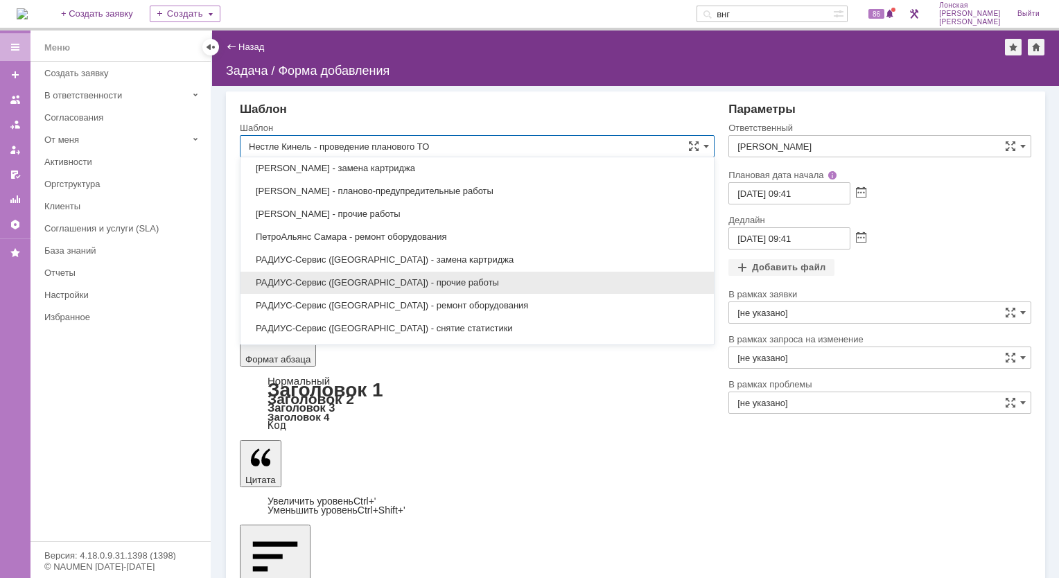
scroll to position [2108, 0]
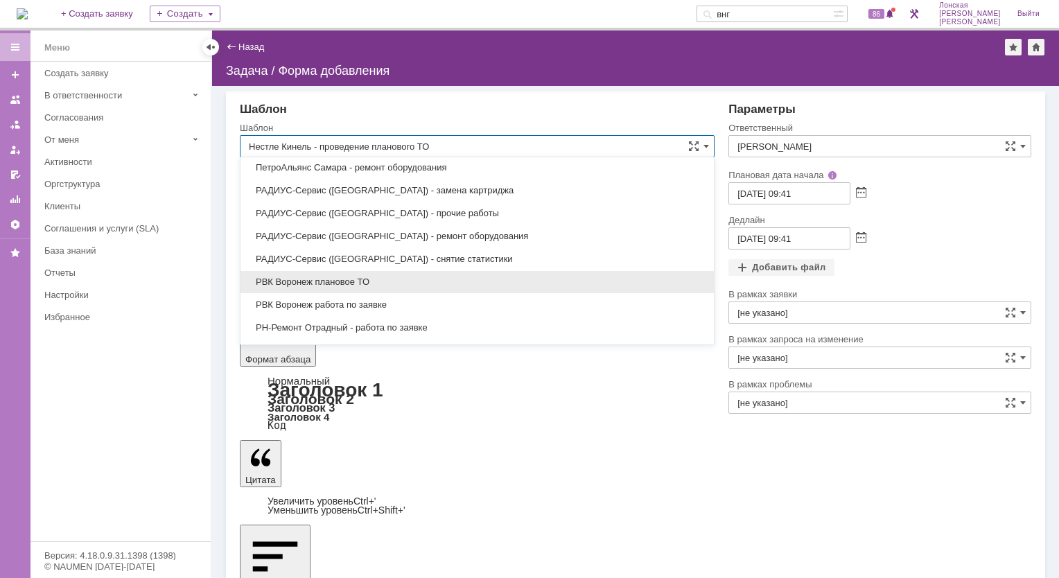
click at [377, 272] on div "РВК Воронеж плановое ТО" at bounding box center [476, 282] width 473 height 22
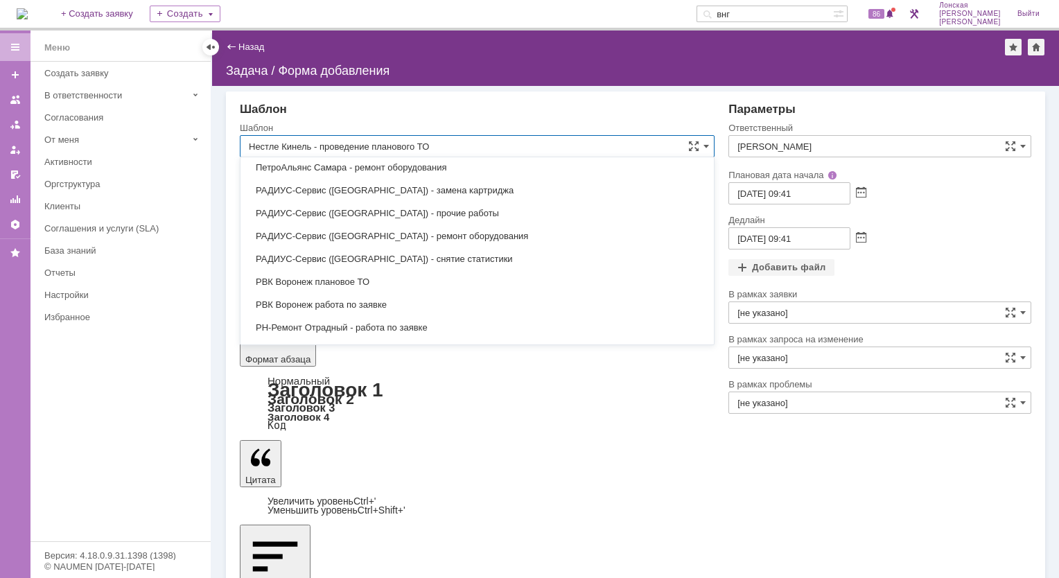
type input "РВК Воронеж плановое ТО"
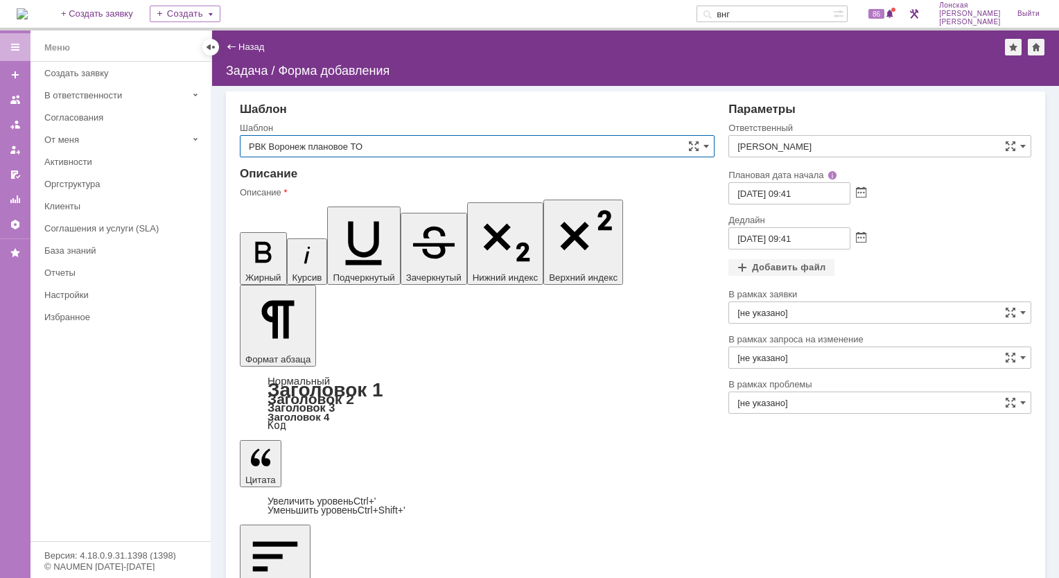
type input "Поспелова Ольга Викторовна"
type input "Р"
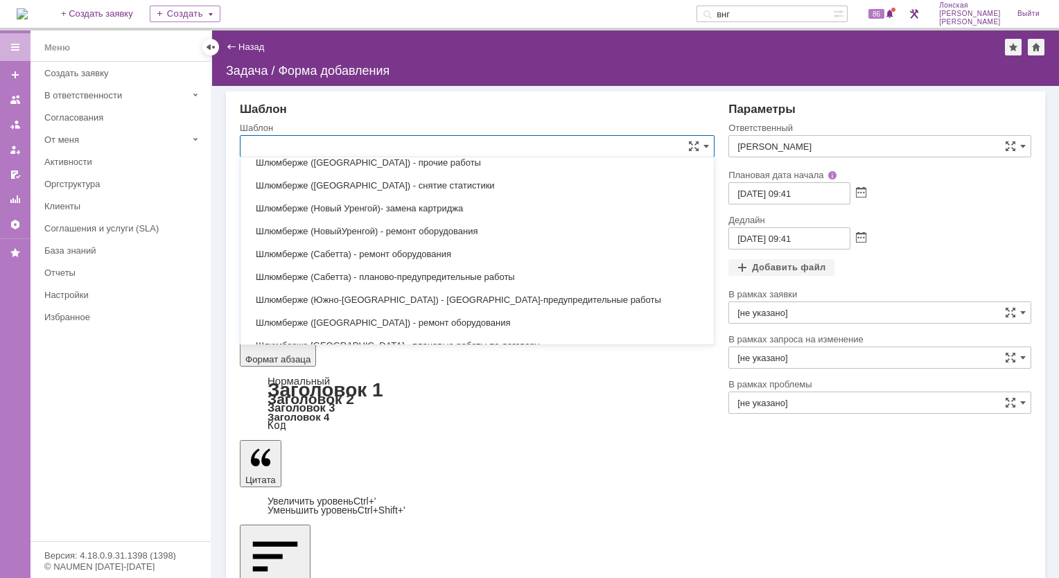
scroll to position [3653, 0]
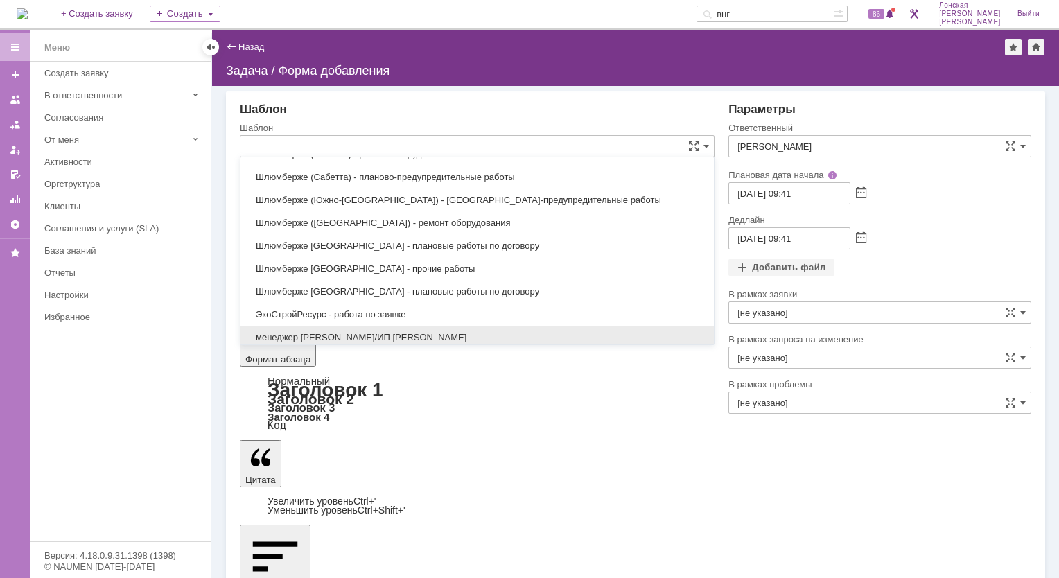
click at [351, 332] on span "менеджер МИКО/ИП Мишкин" at bounding box center [477, 337] width 457 height 11
type input "менеджер МИКО/ИП Мишкин"
type input "менеджер [PERSON_NAME]"
type input "09.10.2025 21:41"
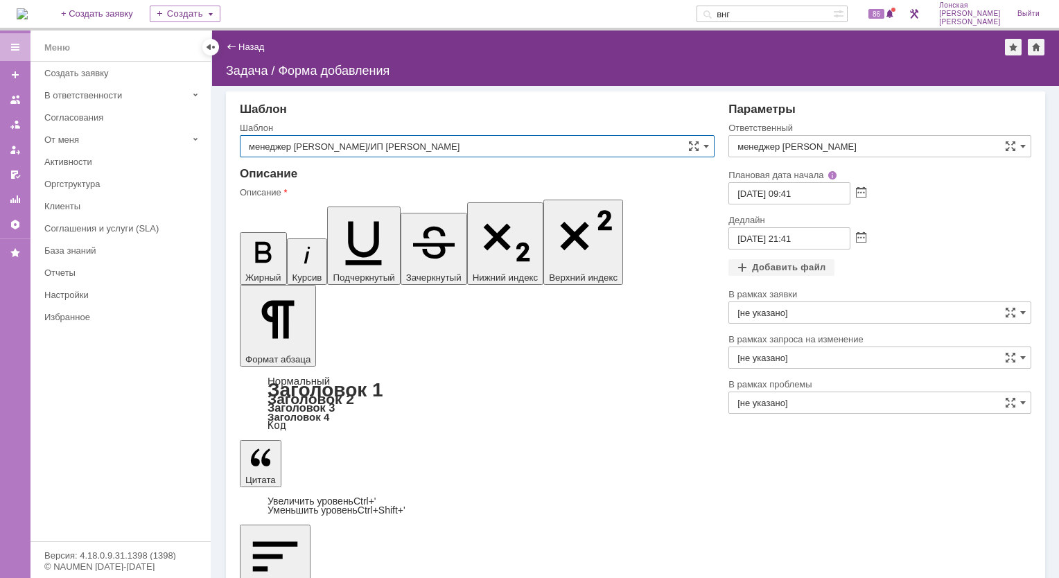
type input "менеджер МИКО/ИП Мишкин"
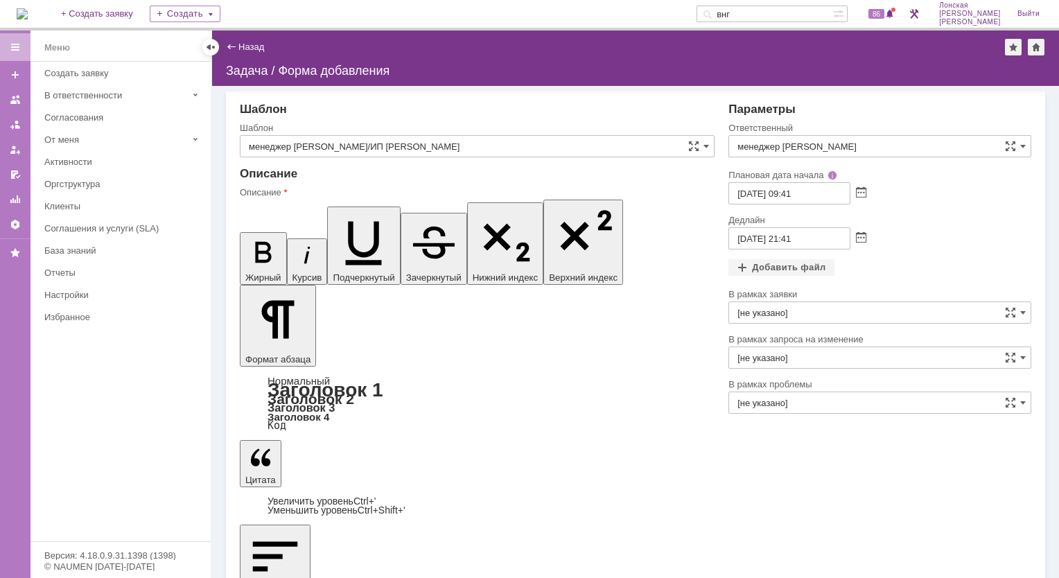
drag, startPoint x: 395, startPoint y: 3597, endPoint x: 406, endPoint y: 3605, distance: 13.9
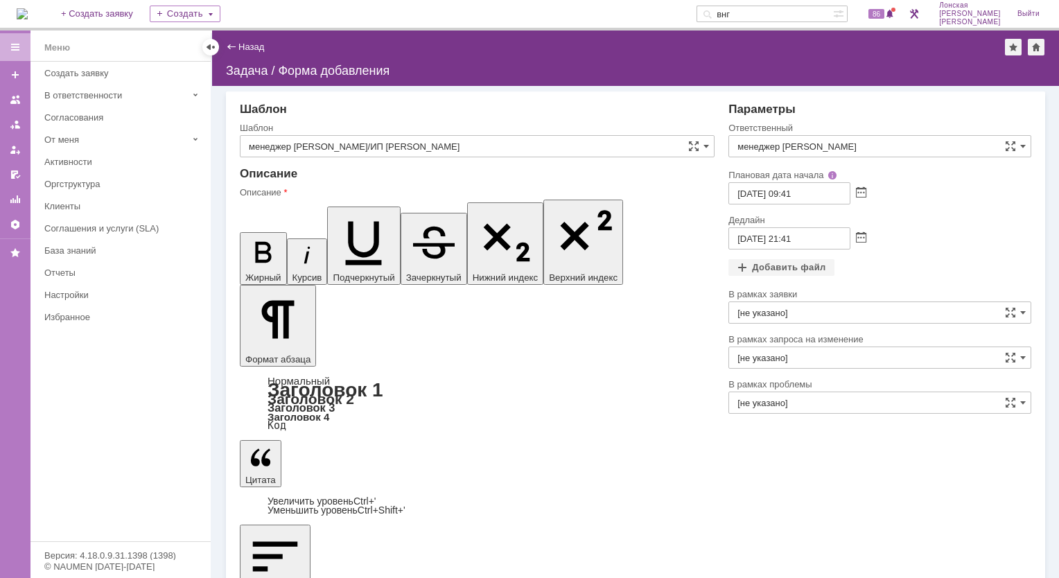
drag, startPoint x: 256, startPoint y: 3482, endPoint x: 428, endPoint y: 3605, distance: 211.7
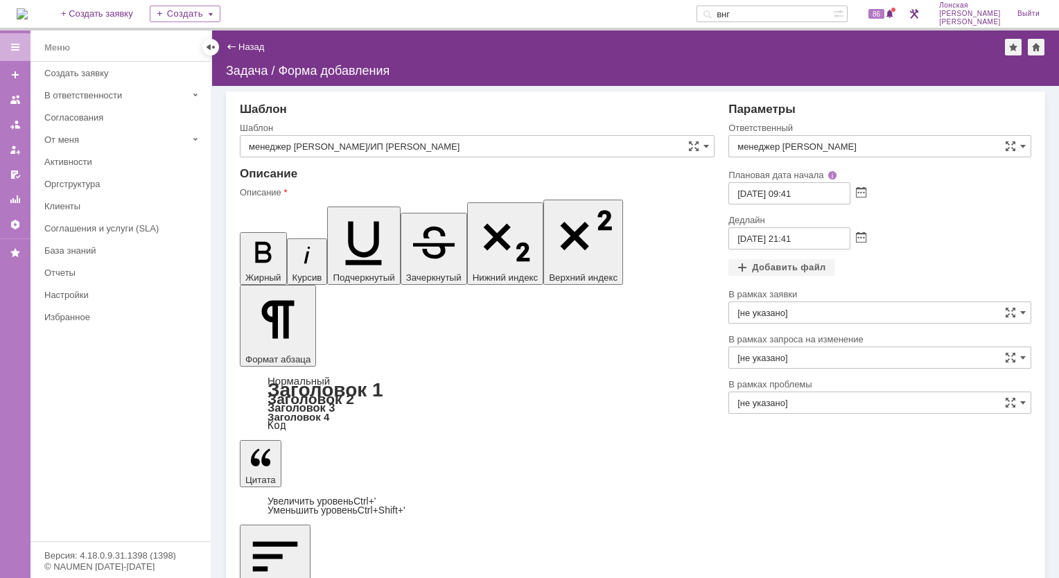
drag, startPoint x: 316, startPoint y: 3484, endPoint x: 588, endPoint y: 3684, distance: 337.0
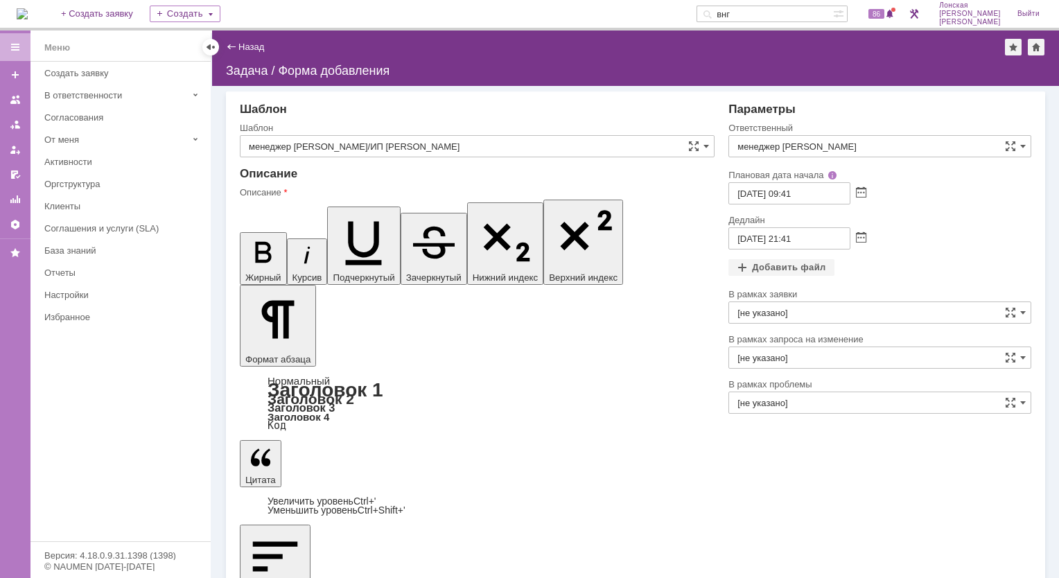
drag, startPoint x: 256, startPoint y: 3597, endPoint x: 672, endPoint y: 3654, distance: 420.3
drag, startPoint x: 258, startPoint y: 3512, endPoint x: 615, endPoint y: 3577, distance: 363.4
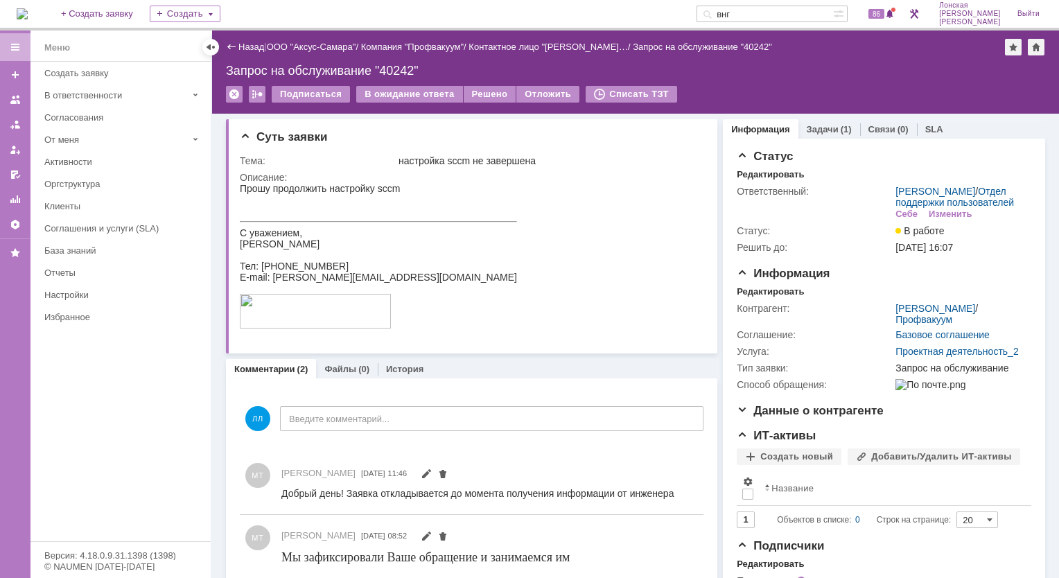
click at [28, 12] on img at bounding box center [22, 13] width 11 height 11
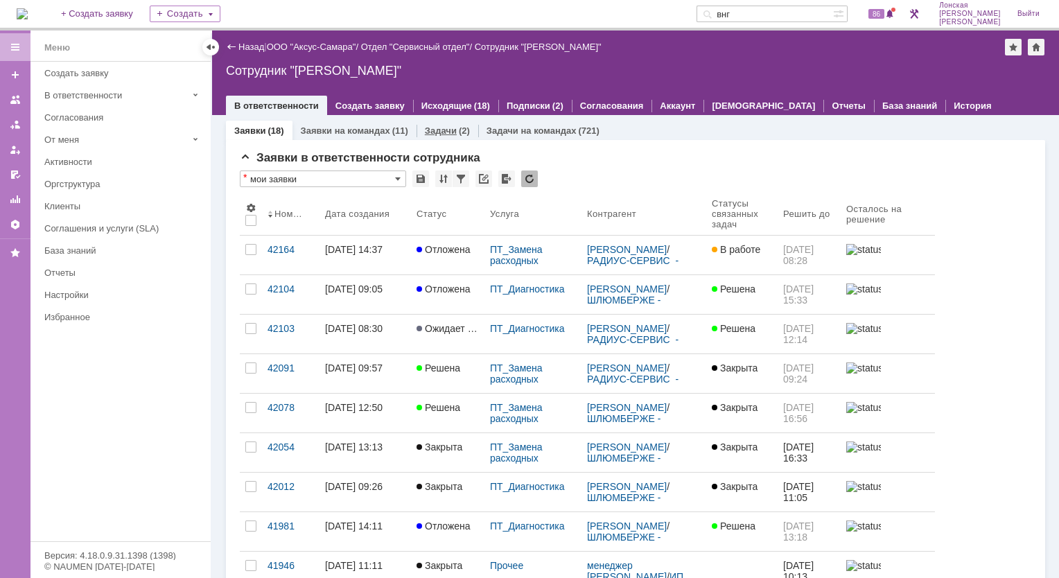
click at [459, 127] on div "(2)" at bounding box center [464, 130] width 11 height 10
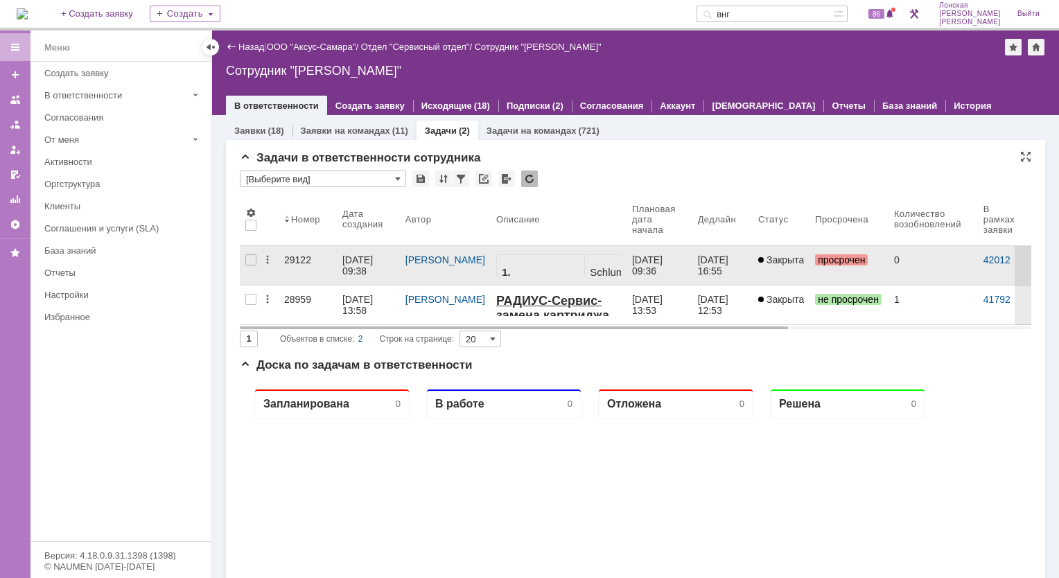
click at [292, 256] on div "29122" at bounding box center [307, 259] width 47 height 11
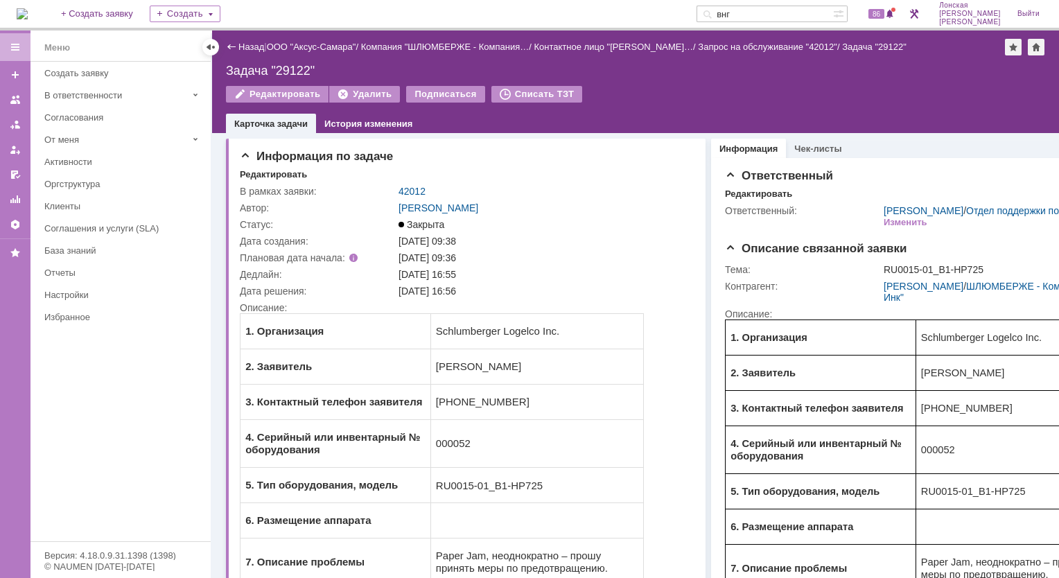
click at [28, 17] on img at bounding box center [22, 13] width 11 height 11
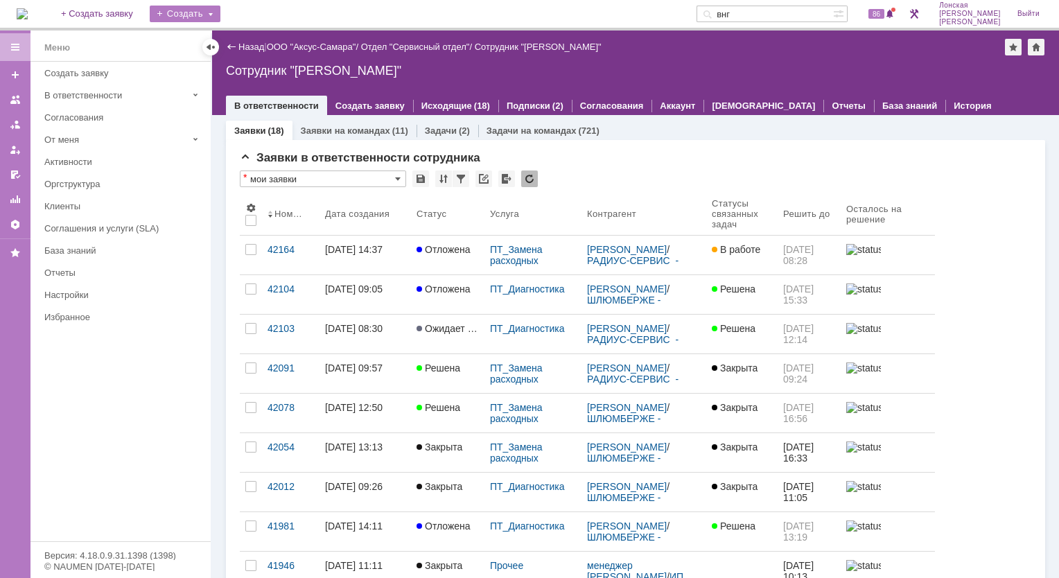
click at [220, 20] on div "Создать" at bounding box center [185, 14] width 71 height 17
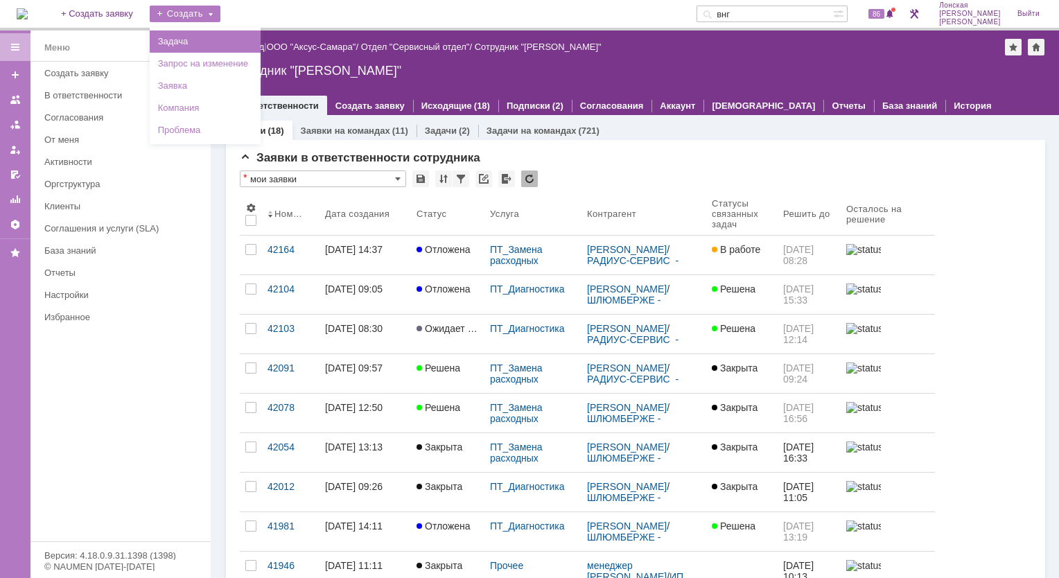
click at [222, 37] on link "Задача" at bounding box center [204, 41] width 105 height 17
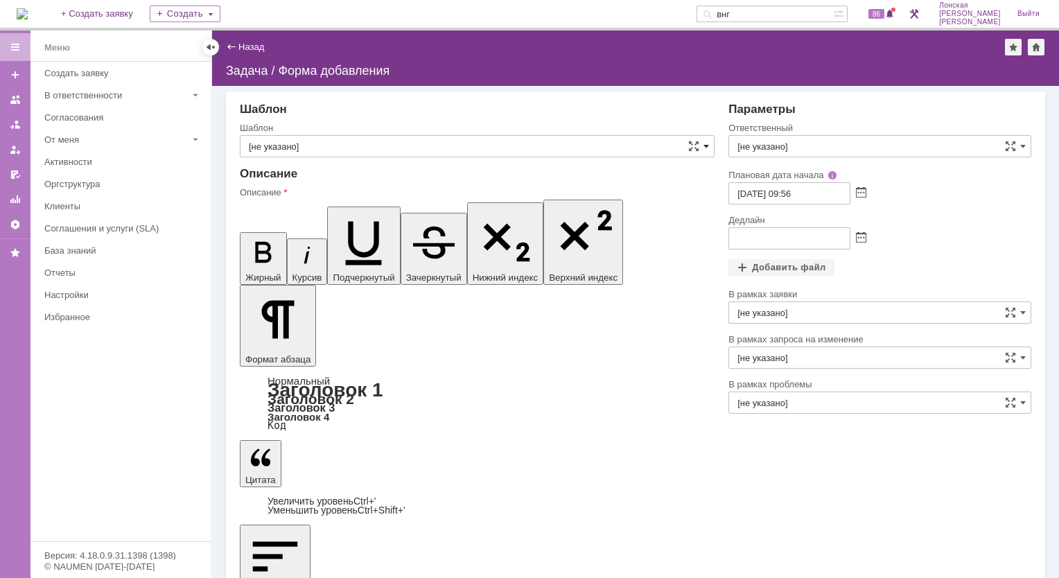
click at [707, 142] on span at bounding box center [706, 146] width 6 height 11
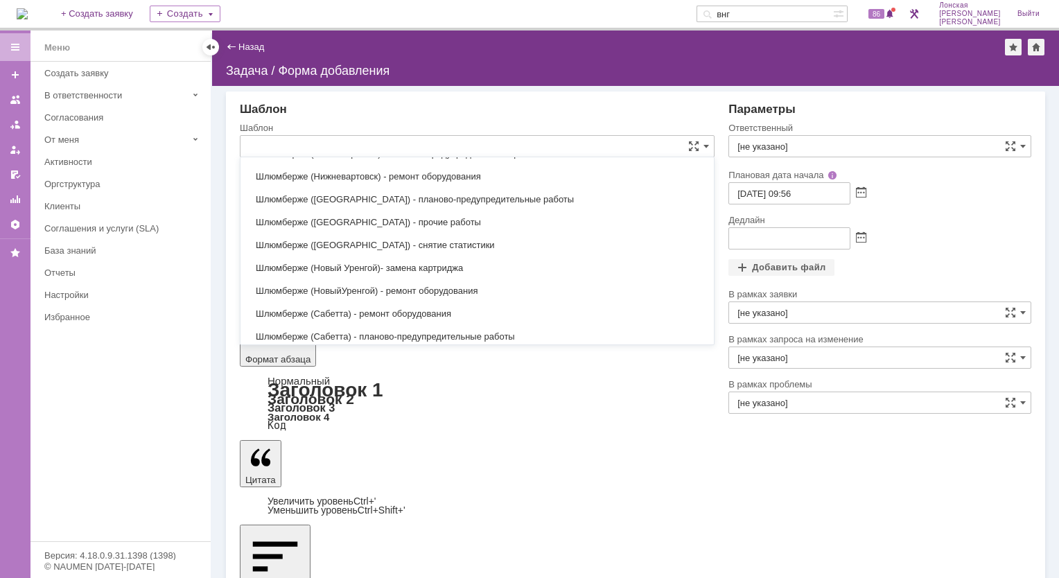
scroll to position [3653, 0]
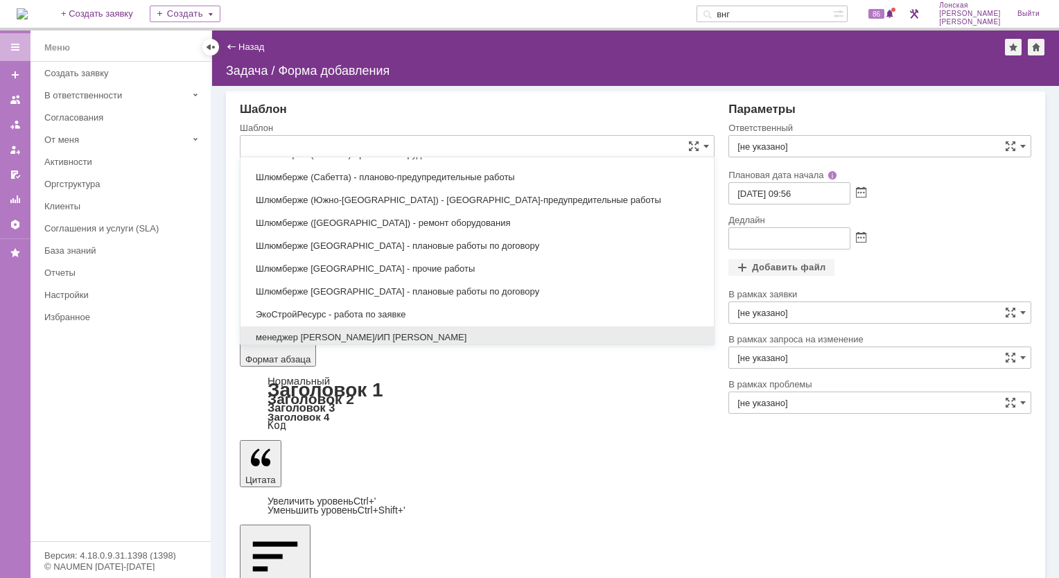
click at [388, 332] on span "менеджер МИКО/ИП Мишкин" at bounding box center [477, 337] width 457 height 11
type input "менеджер МИКО/ИП Мишкин"
type input "менеджер [PERSON_NAME]"
type input "09.10.2025 21:56"
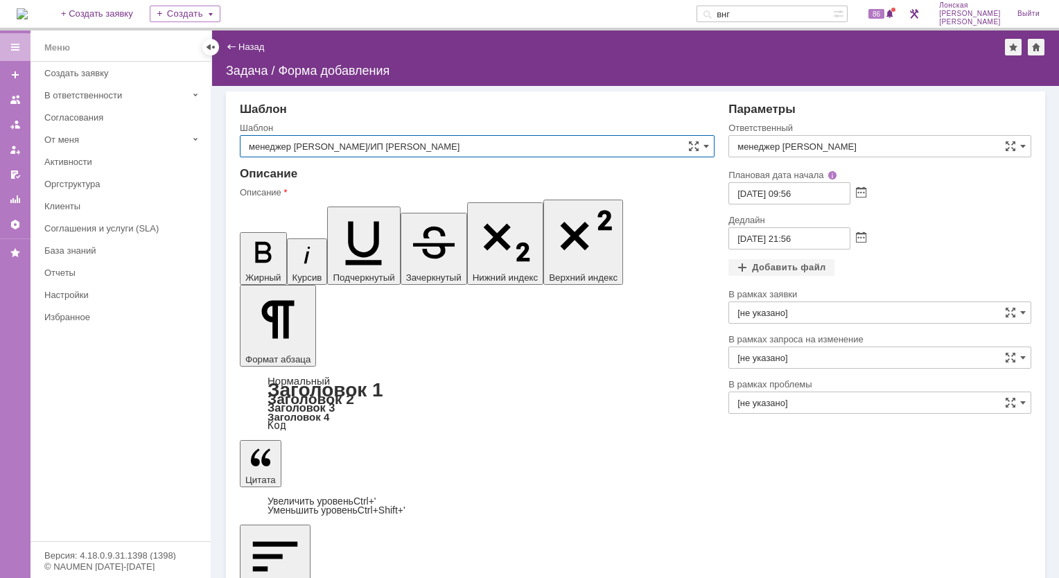
type input "менеджер МИКО/ИП Мишкин"
drag, startPoint x: 407, startPoint y: 3602, endPoint x: 476, endPoint y: 3728, distance: 143.6
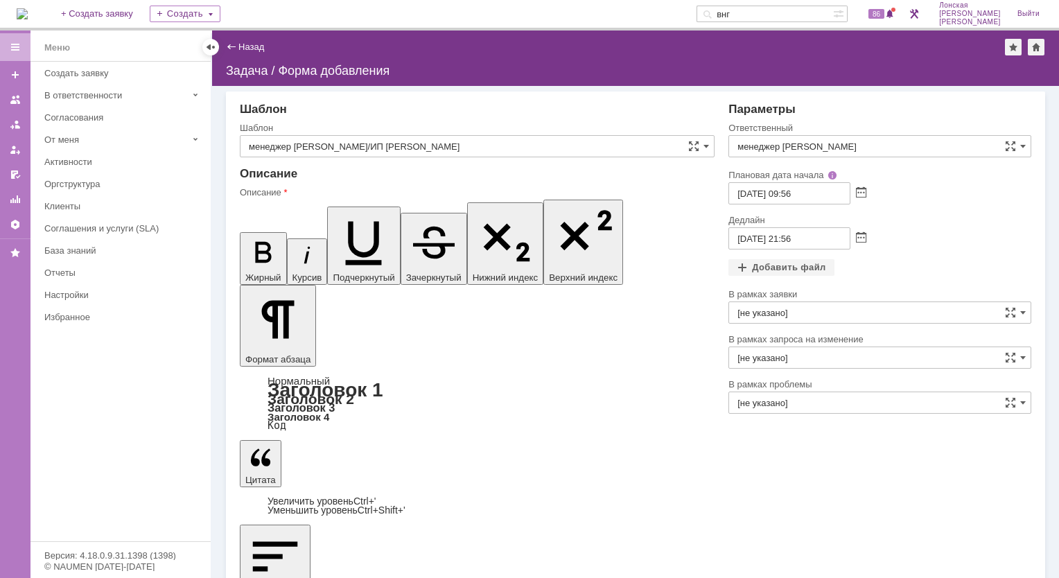
scroll to position [407, 0]
drag, startPoint x: 272, startPoint y: 3550, endPoint x: 713, endPoint y: 3563, distance: 440.8
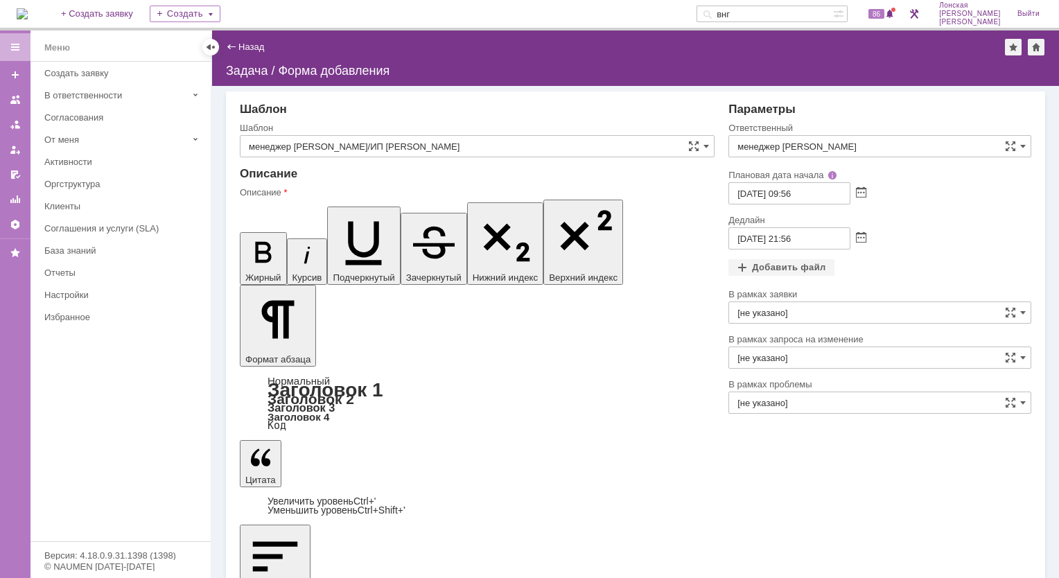
scroll to position [384, 0]
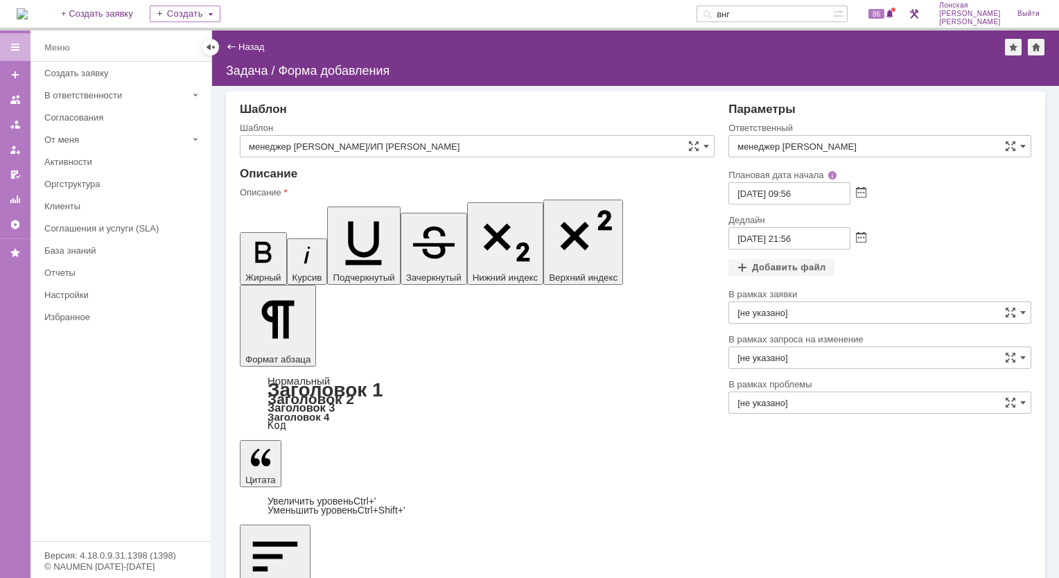
drag, startPoint x: 263, startPoint y: 3626, endPoint x: 973, endPoint y: 3516, distance: 718.0
drag, startPoint x: 254, startPoint y: 3604, endPoint x: 403, endPoint y: 3655, distance: 156.9
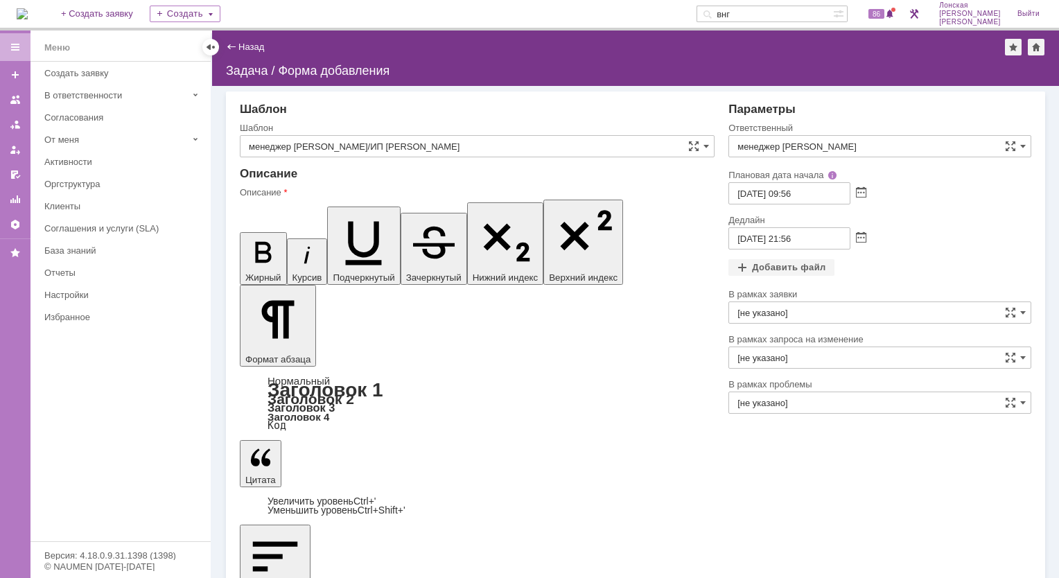
scroll to position [269, 0]
drag, startPoint x: 411, startPoint y: 3636, endPoint x: 433, endPoint y: 3635, distance: 22.2
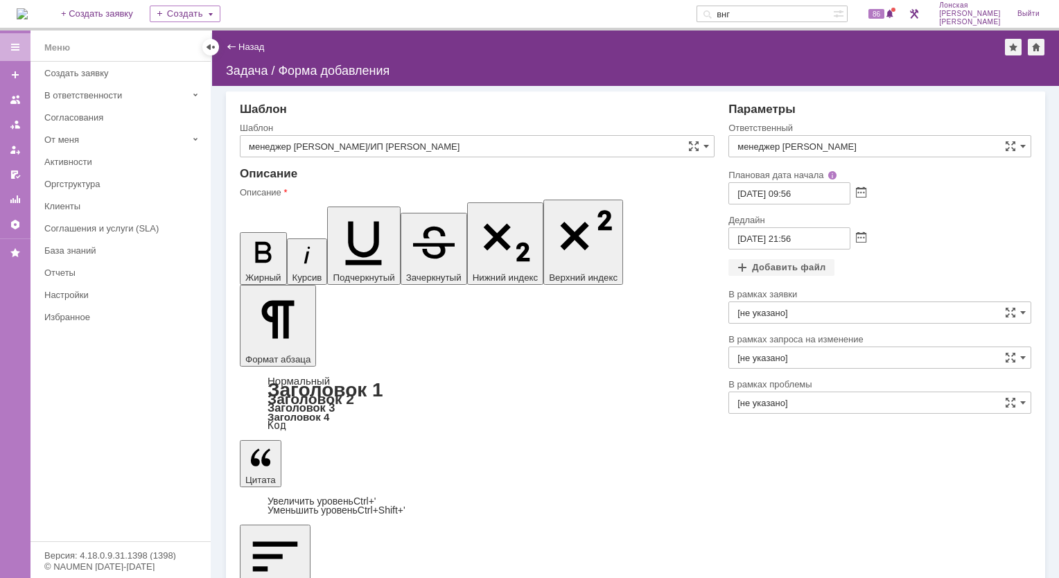
drag, startPoint x: 405, startPoint y: 3635, endPoint x: 639, endPoint y: 3638, distance: 233.5
click at [249, 234] on icon "button" at bounding box center [263, 252] width 36 height 36
drag, startPoint x: 256, startPoint y: 3661, endPoint x: 404, endPoint y: 3665, distance: 148.3
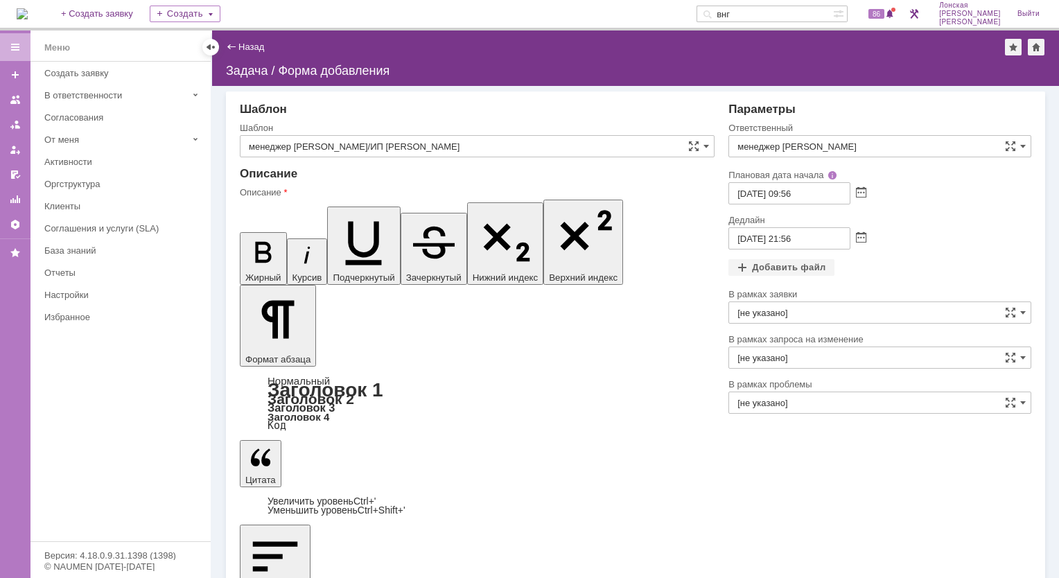
click at [247, 234] on icon "button" at bounding box center [263, 252] width 36 height 36
drag, startPoint x: 372, startPoint y: 3557, endPoint x: 461, endPoint y: 3559, distance: 88.7
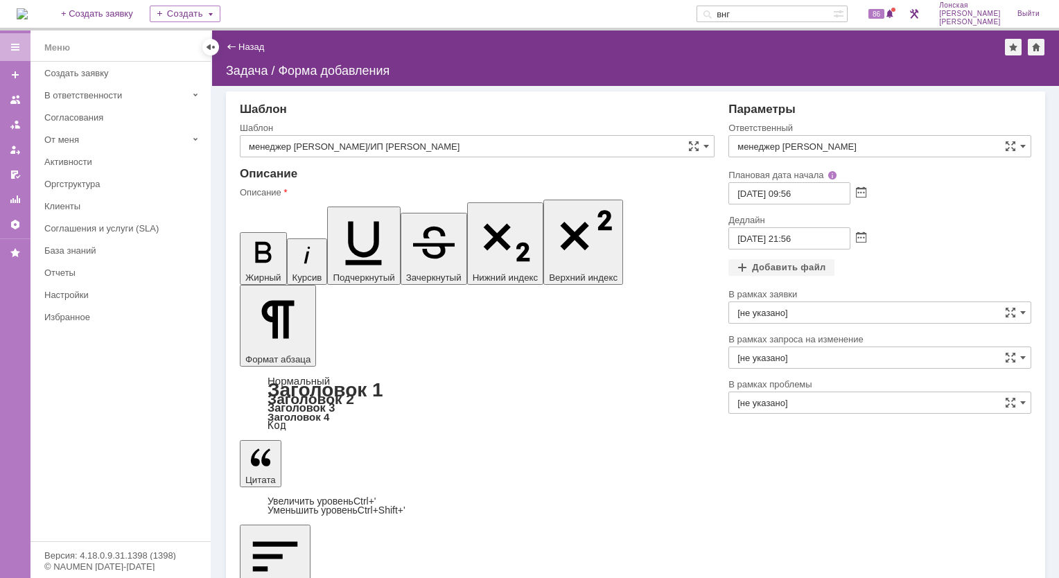
drag, startPoint x: 281, startPoint y: 3563, endPoint x: 264, endPoint y: 3625, distance: 64.7
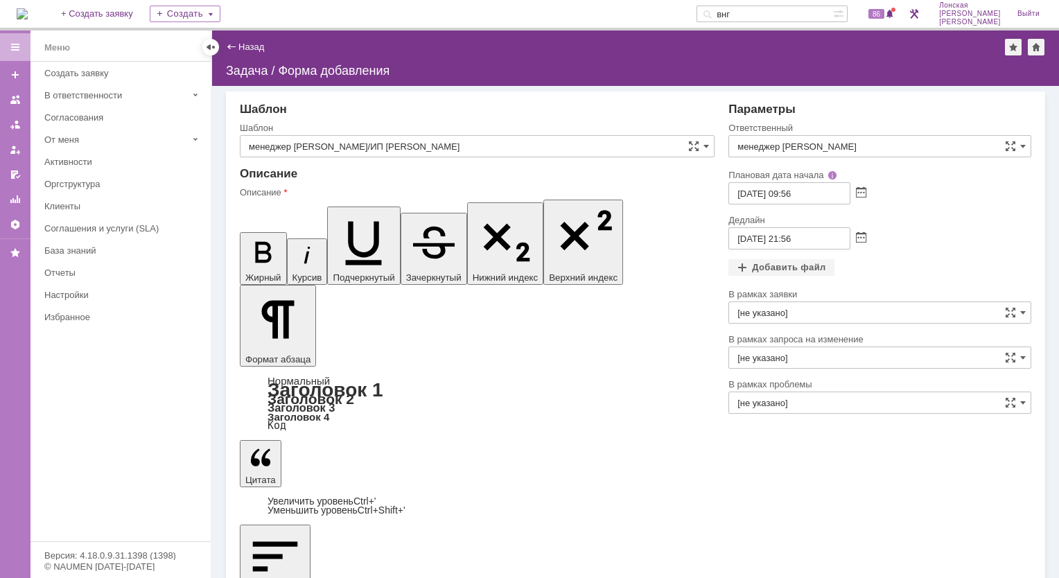
drag, startPoint x: 256, startPoint y: 3497, endPoint x: 597, endPoint y: 3576, distance: 349.3
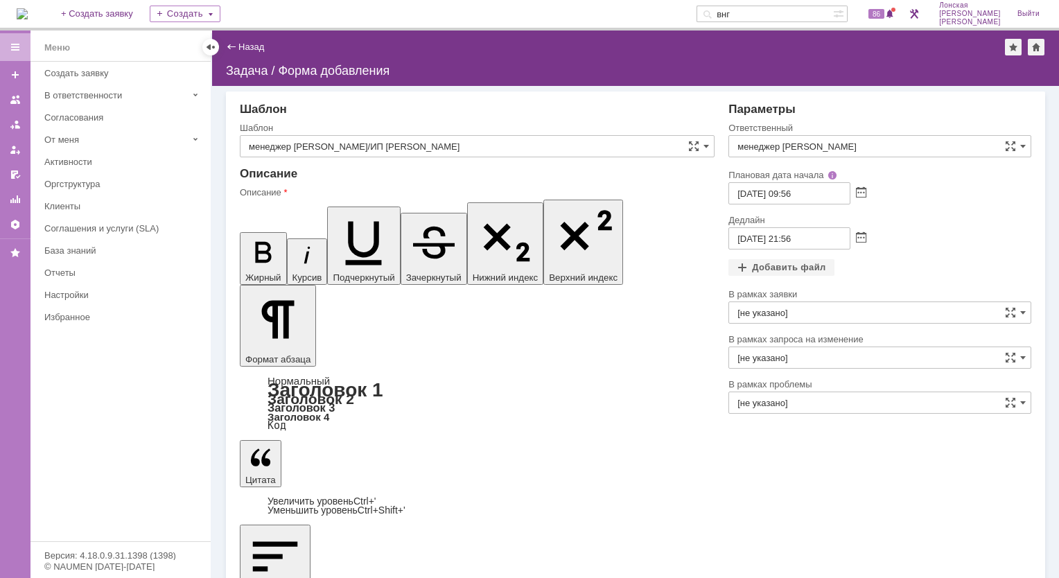
drag, startPoint x: 332, startPoint y: 3499, endPoint x: 253, endPoint y: 3495, distance: 79.1
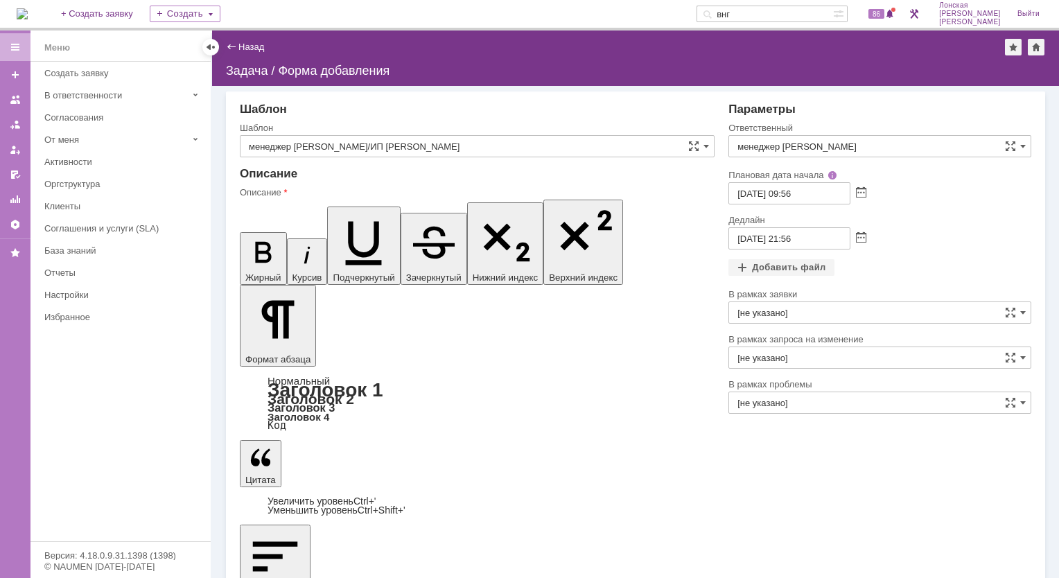
drag, startPoint x: 470, startPoint y: 3602, endPoint x: 250, endPoint y: 3500, distance: 242.4
drag, startPoint x: 433, startPoint y: 3508, endPoint x: 582, endPoint y: 3595, distance: 172.3
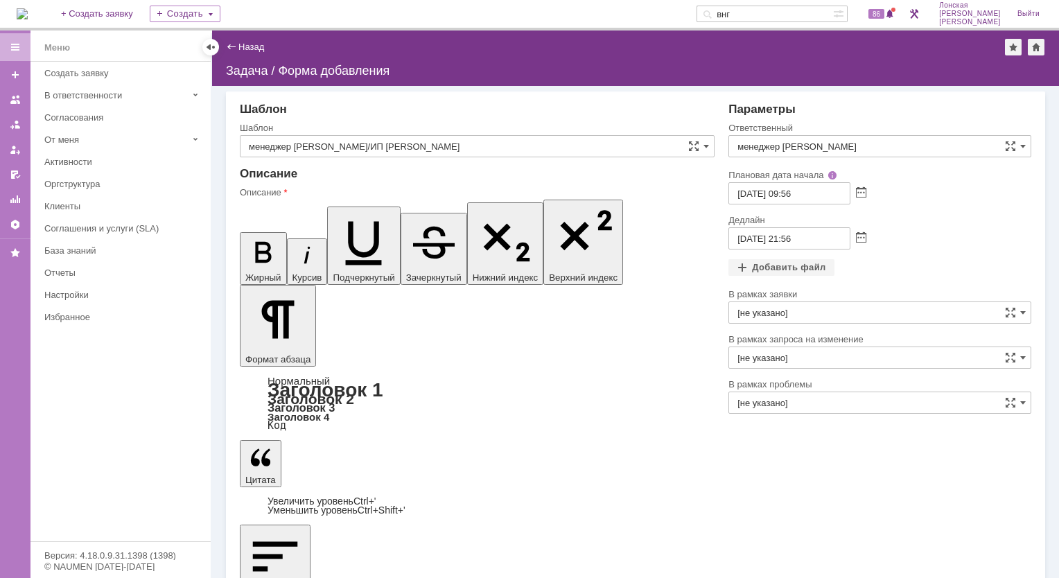
drag, startPoint x: 385, startPoint y: 3544, endPoint x: 252, endPoint y: 3536, distance: 132.6
drag, startPoint x: 255, startPoint y: 3496, endPoint x: 556, endPoint y: 3525, distance: 302.1
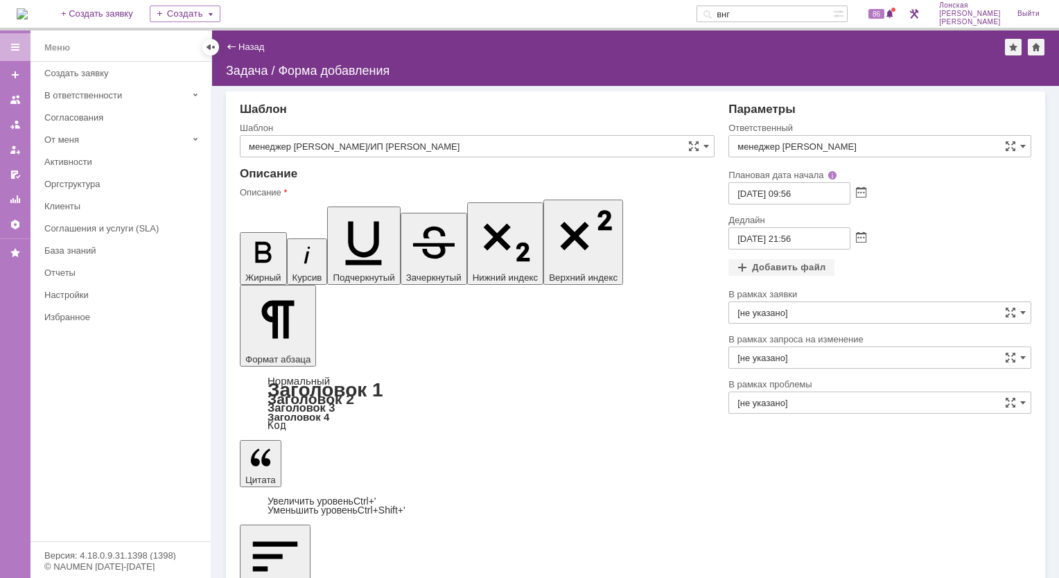
drag, startPoint x: 367, startPoint y: 3515, endPoint x: 442, endPoint y: 3518, distance: 74.9
click at [255, 242] on icon "button" at bounding box center [263, 252] width 16 height 21
drag, startPoint x: 679, startPoint y: 567, endPoint x: 688, endPoint y: 594, distance: 29.1
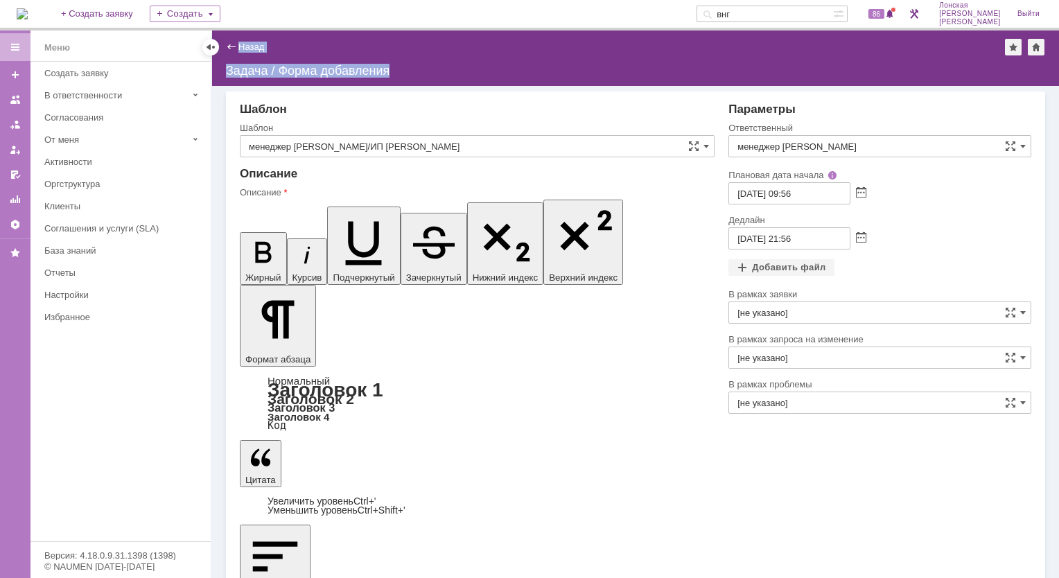
click at [688, 577] on html "Идет загрузка, пожалуйста, подождите. На домашнюю + Создать заявку Создать внг …" at bounding box center [529, 289] width 1059 height 578
drag, startPoint x: 256, startPoint y: 3609, endPoint x: 434, endPoint y: 3656, distance: 184.9
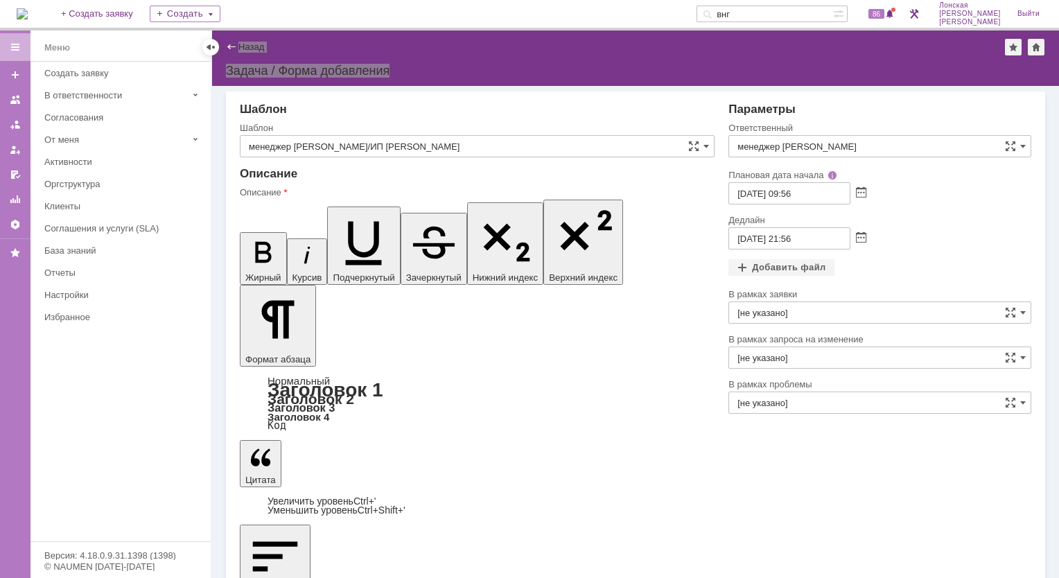
scroll to position [0, 0]
drag, startPoint x: 281, startPoint y: 3514, endPoint x: 317, endPoint y: 3518, distance: 36.4
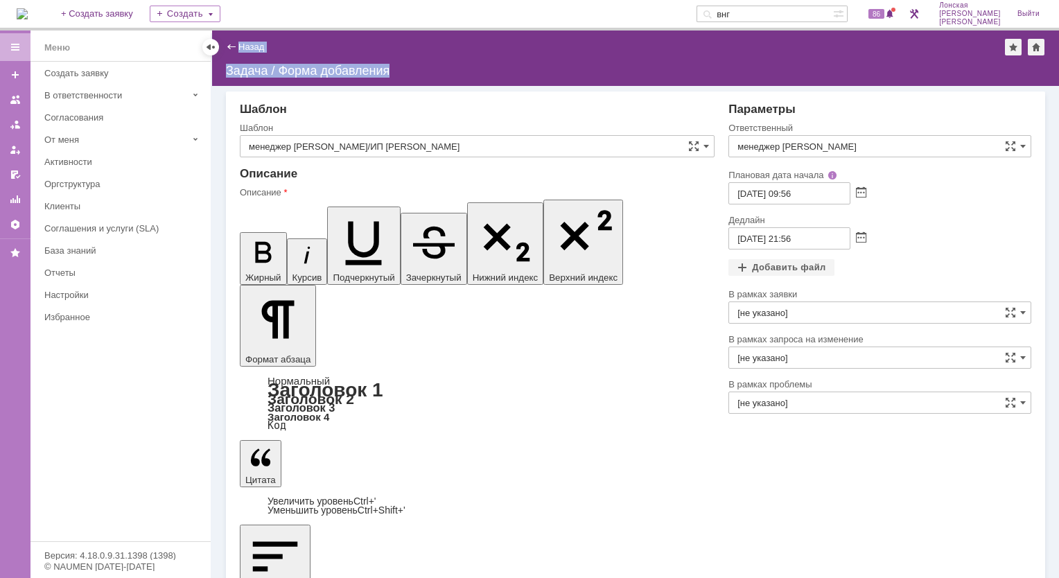
drag, startPoint x: 257, startPoint y: 3548, endPoint x: 254, endPoint y: 3596, distance: 47.9
drag, startPoint x: 274, startPoint y: 3569, endPoint x: 253, endPoint y: 3530, distance: 44.0
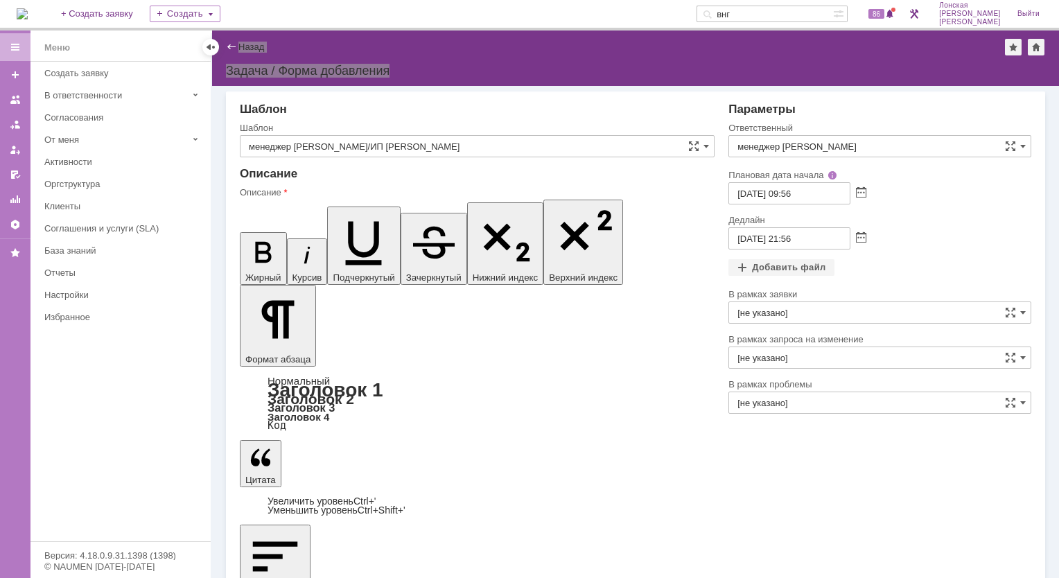
scroll to position [83, 4]
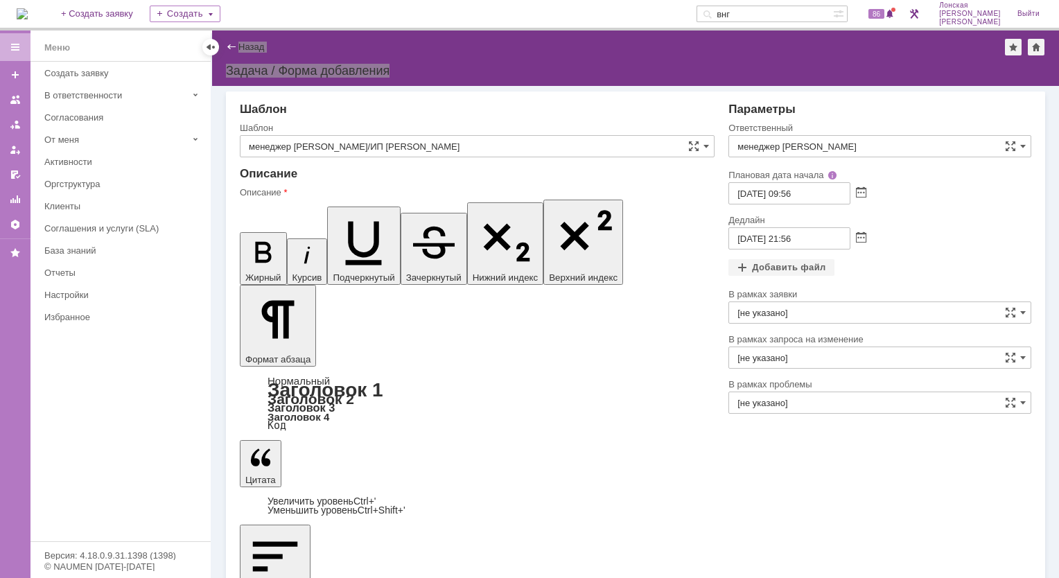
drag, startPoint x: 258, startPoint y: 3500, endPoint x: 547, endPoint y: 3570, distance: 297.3
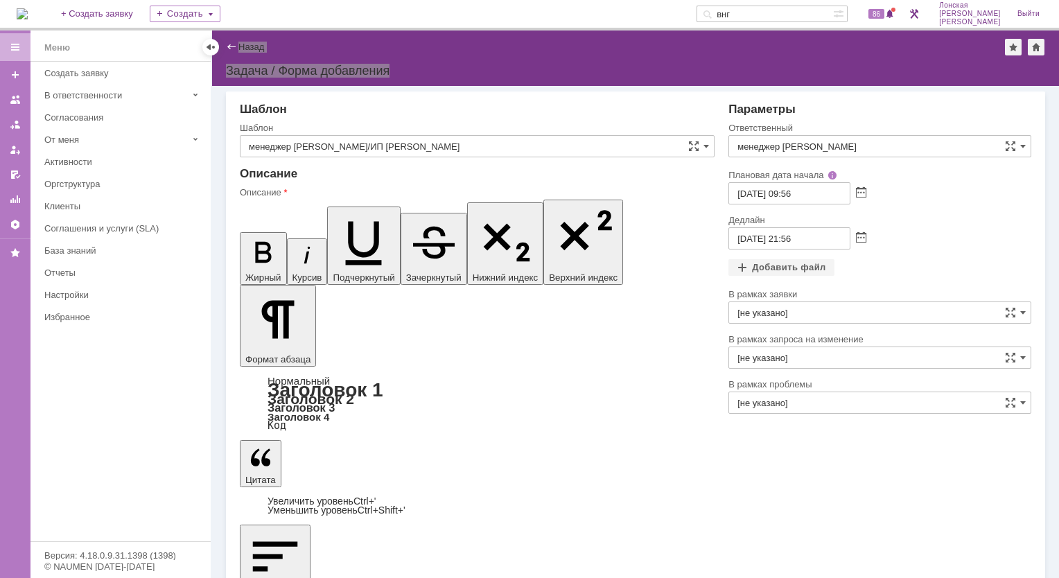
click at [862, 237] on span at bounding box center [861, 238] width 10 height 11
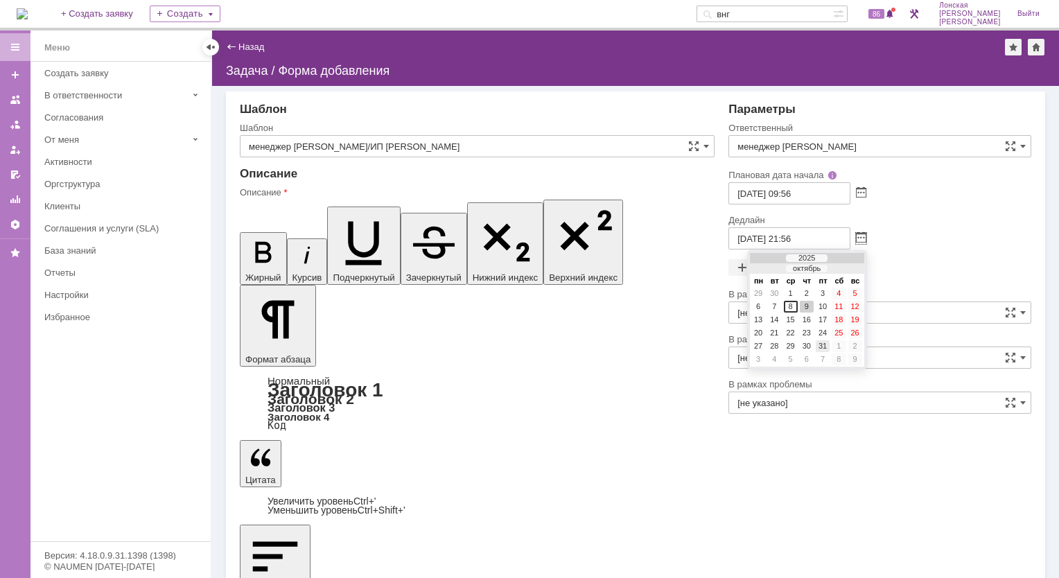
click at [823, 346] on div "31" at bounding box center [823, 346] width 14 height 12
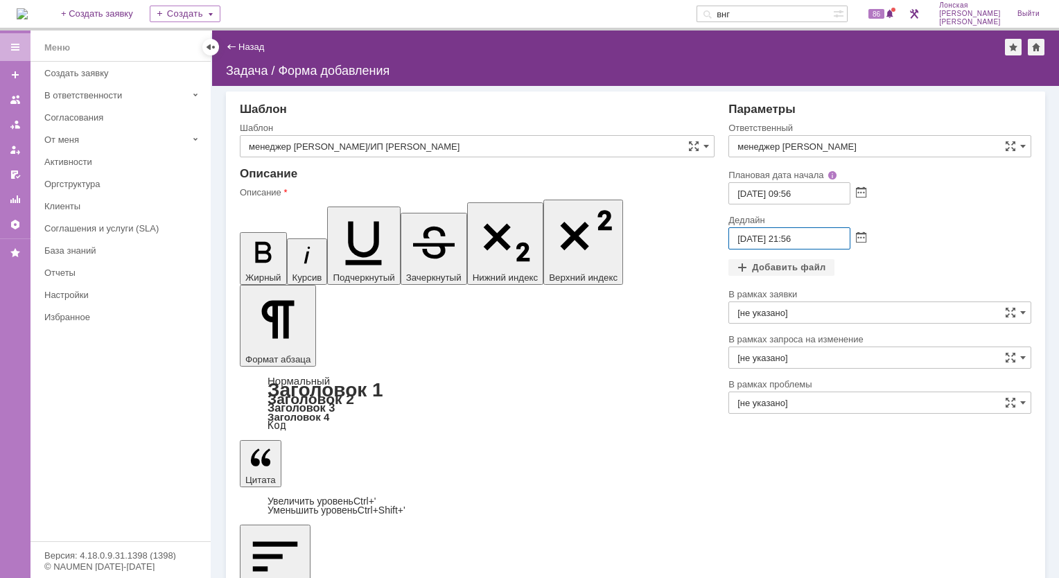
drag, startPoint x: 786, startPoint y: 239, endPoint x: 813, endPoint y: 243, distance: 26.6
click at [813, 243] on input "31.10.2025 21:56" at bounding box center [789, 238] width 122 height 22
type input "31.10.2025 17:00"
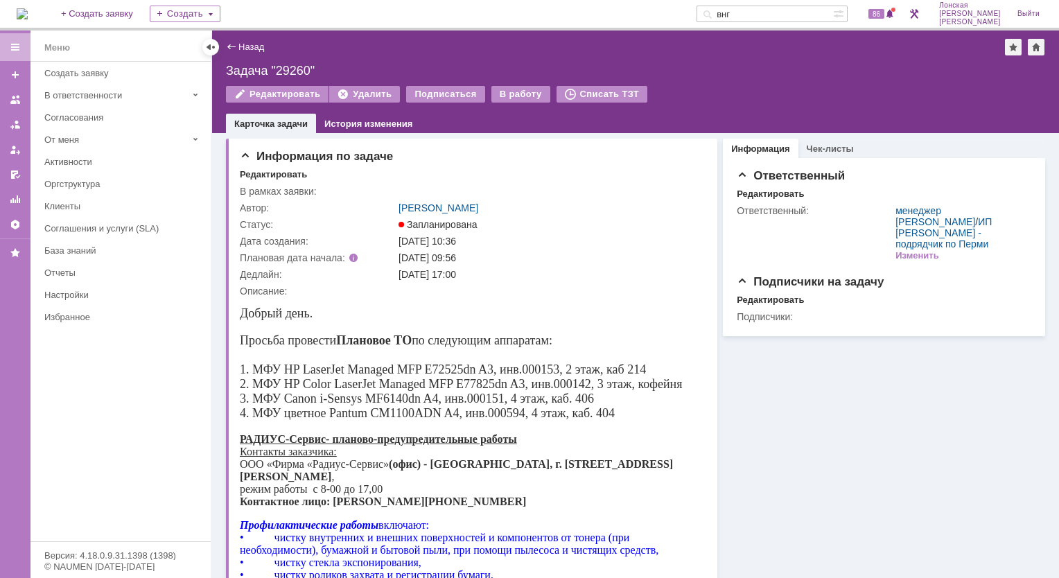
click at [28, 10] on img at bounding box center [22, 13] width 11 height 11
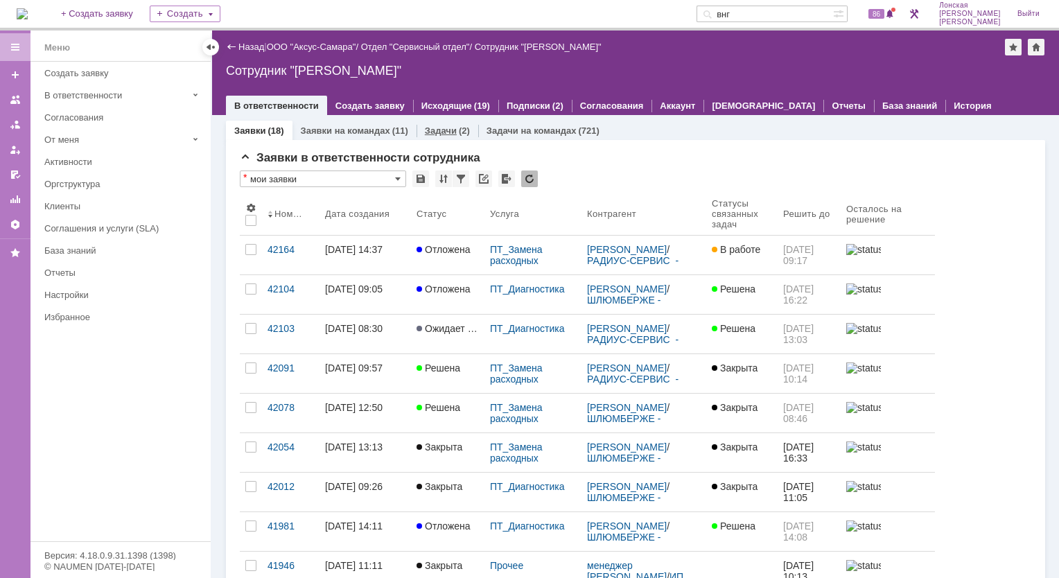
click at [437, 124] on div "Задачи (2)" at bounding box center [447, 131] width 62 height 20
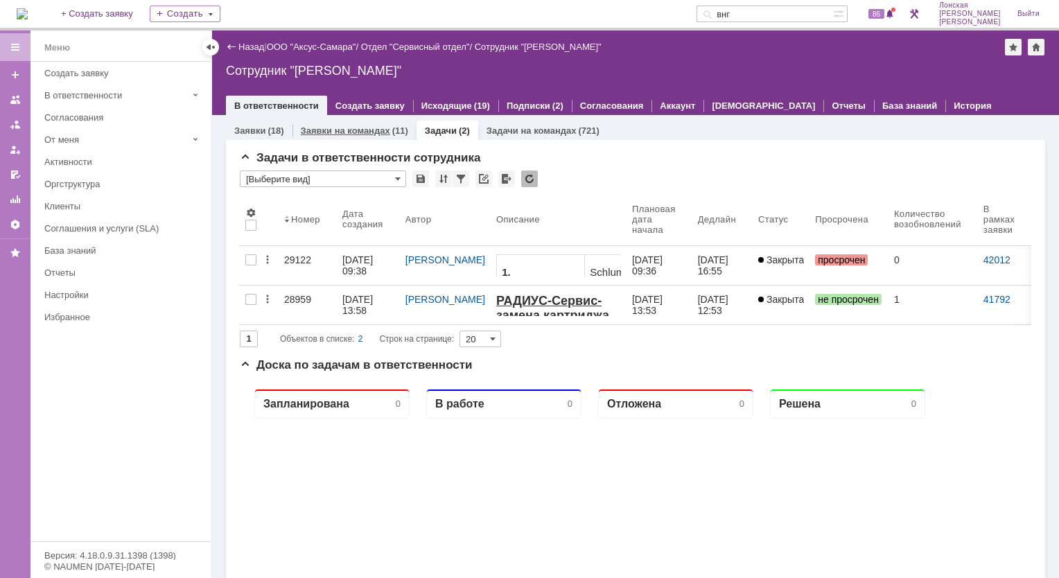
click at [358, 132] on link "Заявки на командах" at bounding box center [345, 130] width 89 height 10
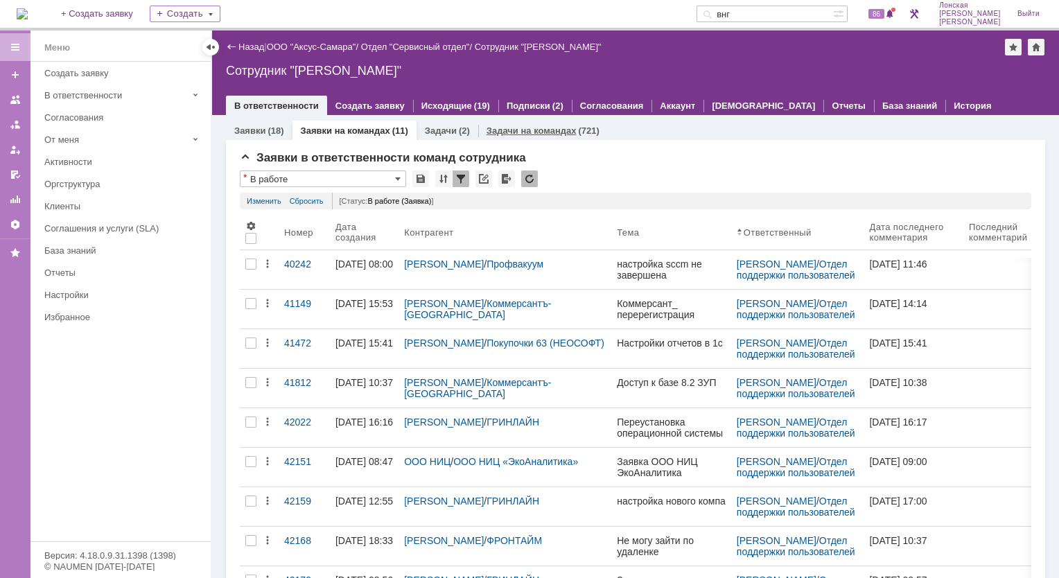
click at [531, 138] on div "Задачи на командах (721)" at bounding box center [543, 131] width 130 height 20
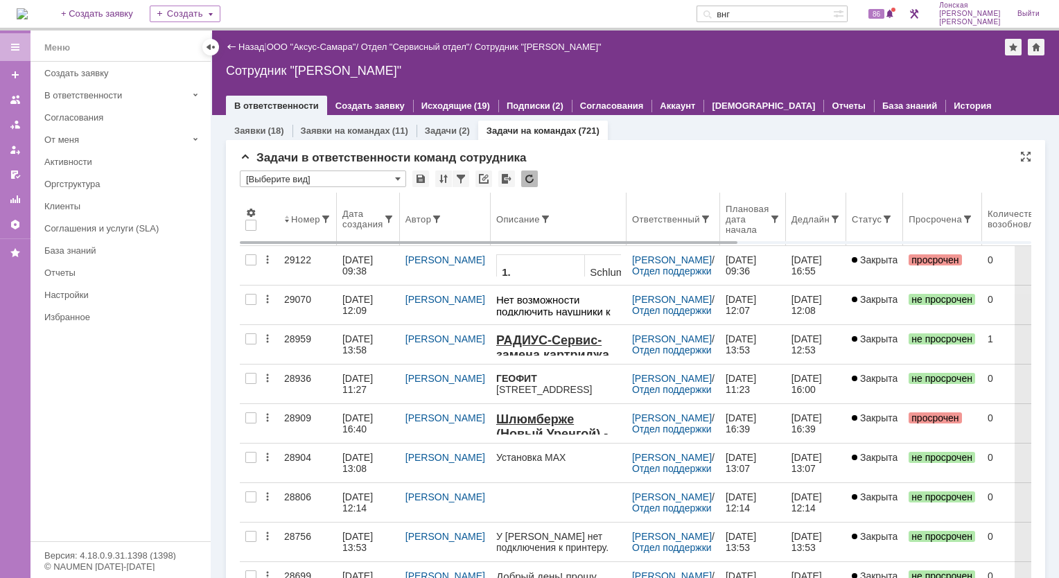
click at [382, 220] on div "Дата создания" at bounding box center [362, 219] width 41 height 21
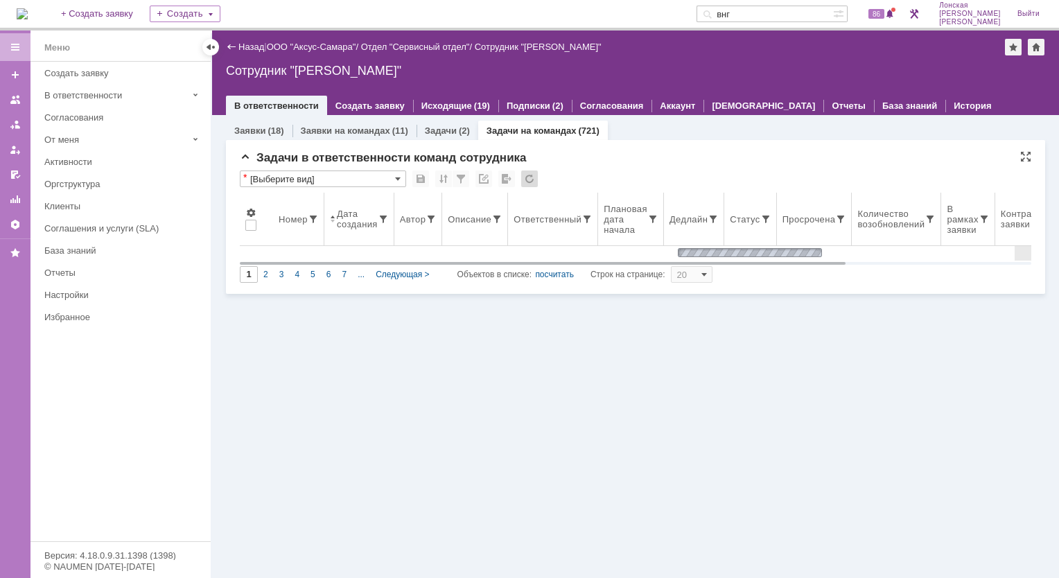
drag, startPoint x: 333, startPoint y: 215, endPoint x: 341, endPoint y: 229, distance: 15.8
click at [333, 220] on span at bounding box center [333, 218] width 6 height 11
click at [333, 221] on span at bounding box center [333, 218] width 6 height 11
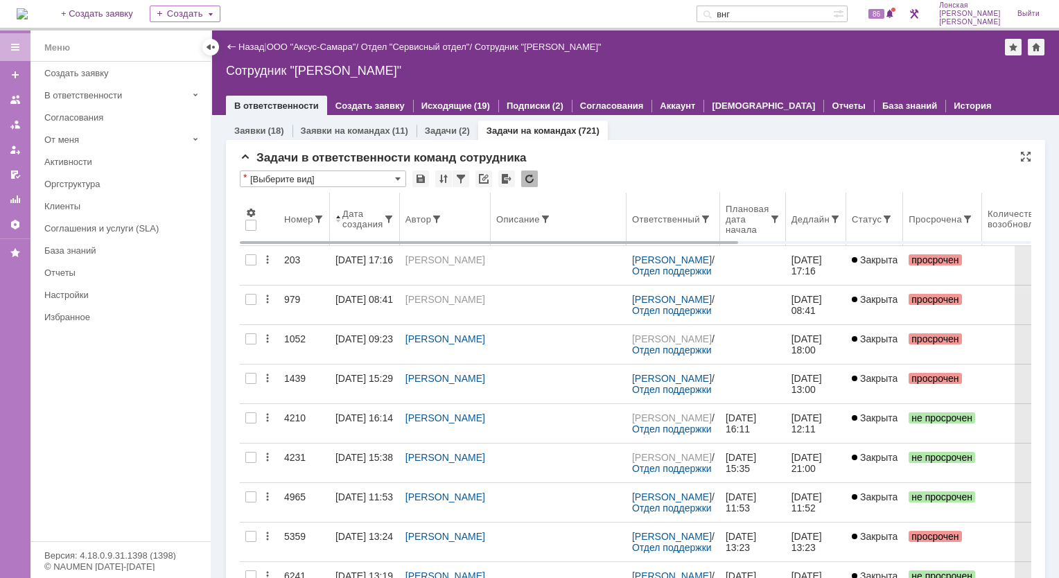
click at [341, 222] on span at bounding box center [338, 218] width 6 height 11
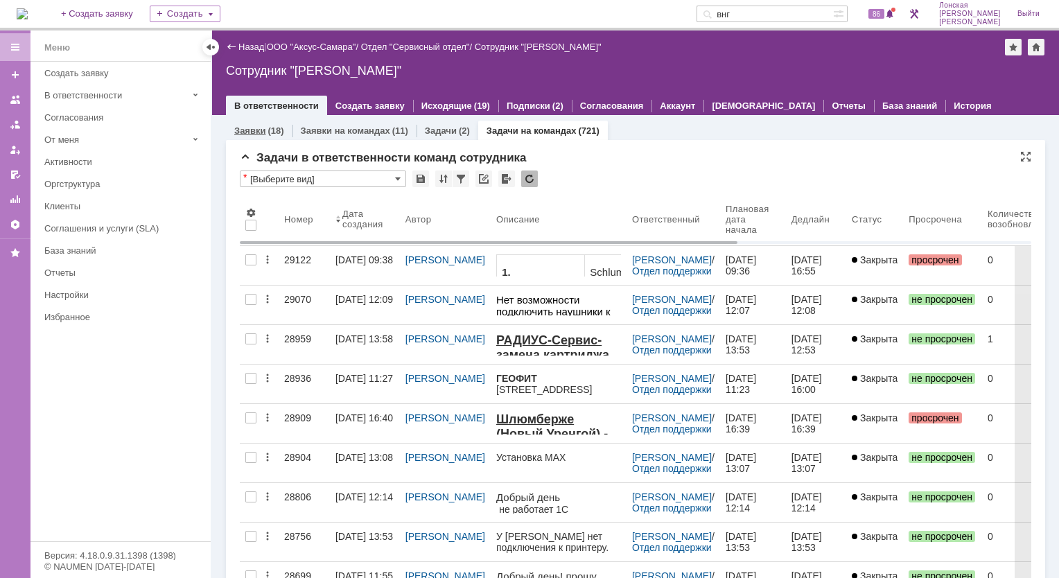
click at [249, 134] on link "Заявки" at bounding box center [249, 130] width 31 height 10
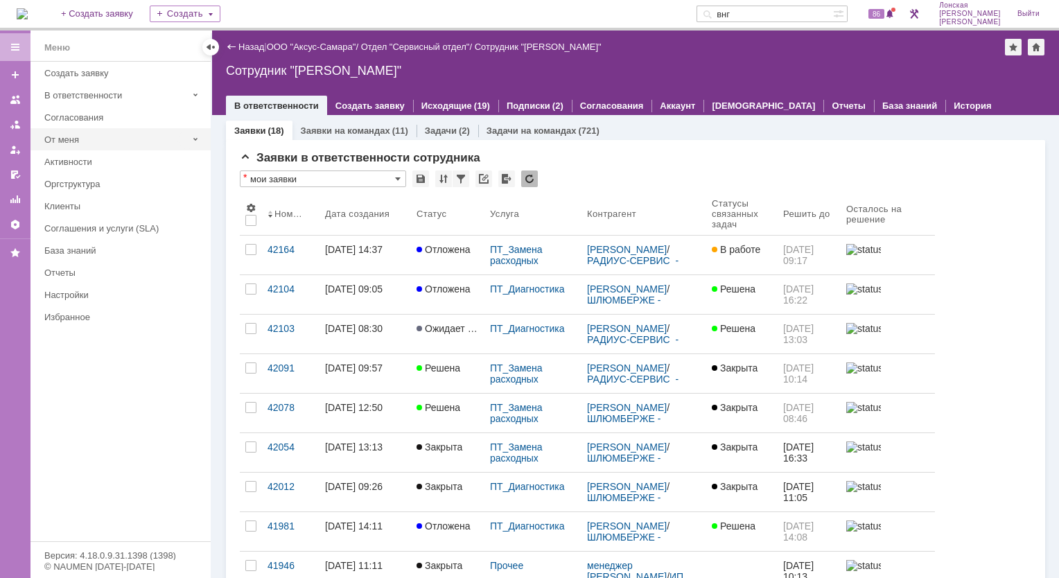
click at [72, 140] on div "От меня" at bounding box center [115, 139] width 143 height 10
click at [77, 184] on div "Задачи" at bounding box center [128, 184] width 150 height 10
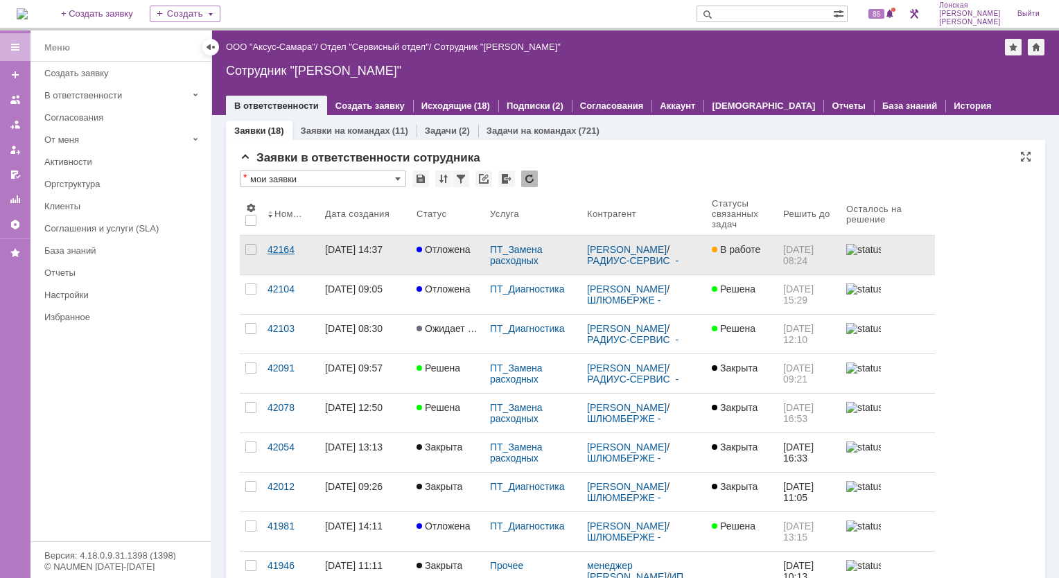
click at [274, 253] on div "42164" at bounding box center [290, 249] width 46 height 11
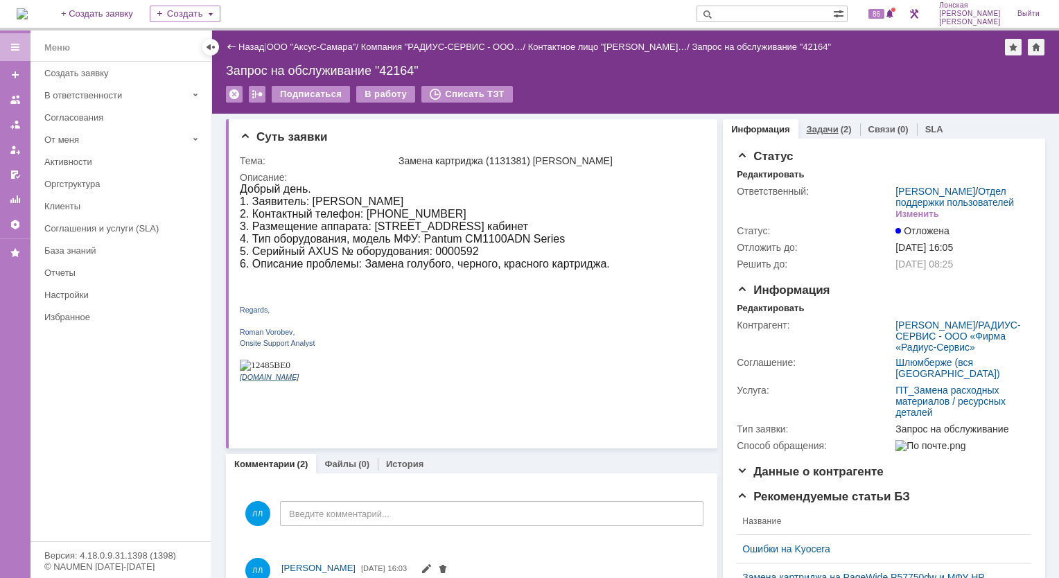
click at [821, 129] on link "Задачи" at bounding box center [823, 129] width 32 height 10
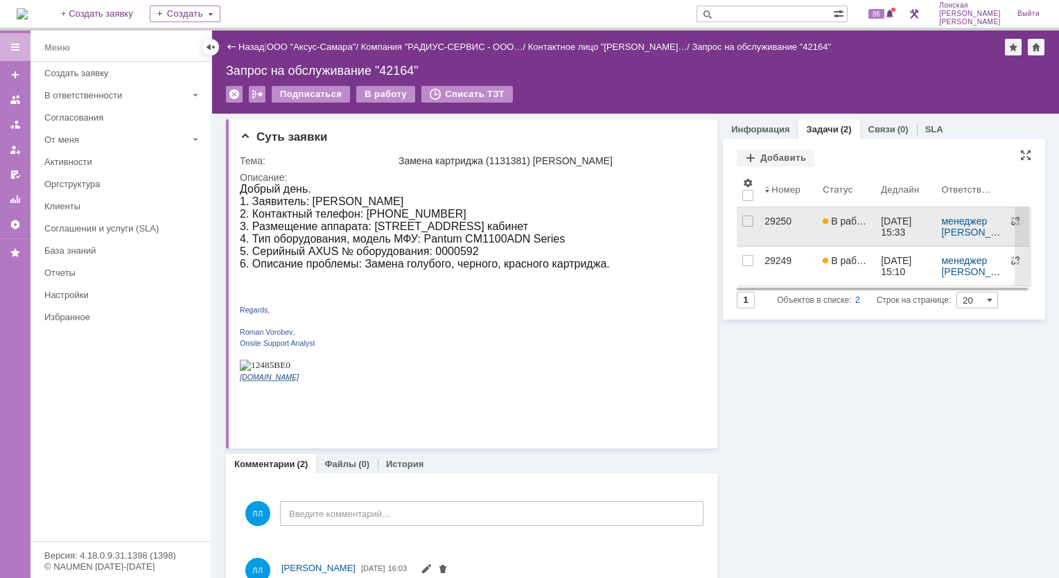
click at [771, 220] on div "29250" at bounding box center [787, 220] width 47 height 11
